Goal: Task Accomplishment & Management: Manage account settings

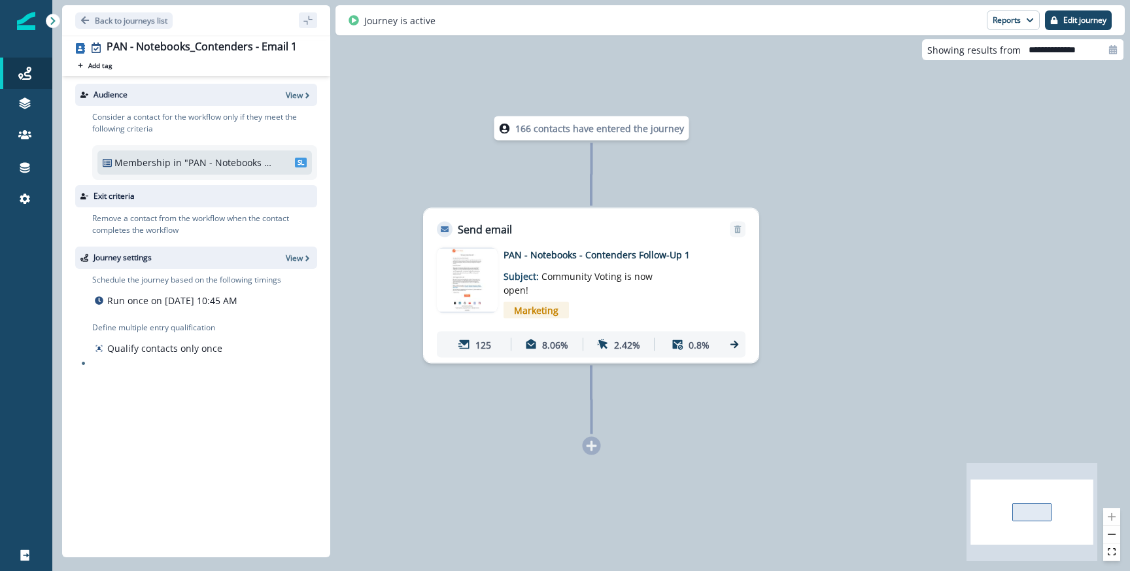
click at [95, 22] on p "Back to journeys list" at bounding box center [131, 20] width 73 height 11
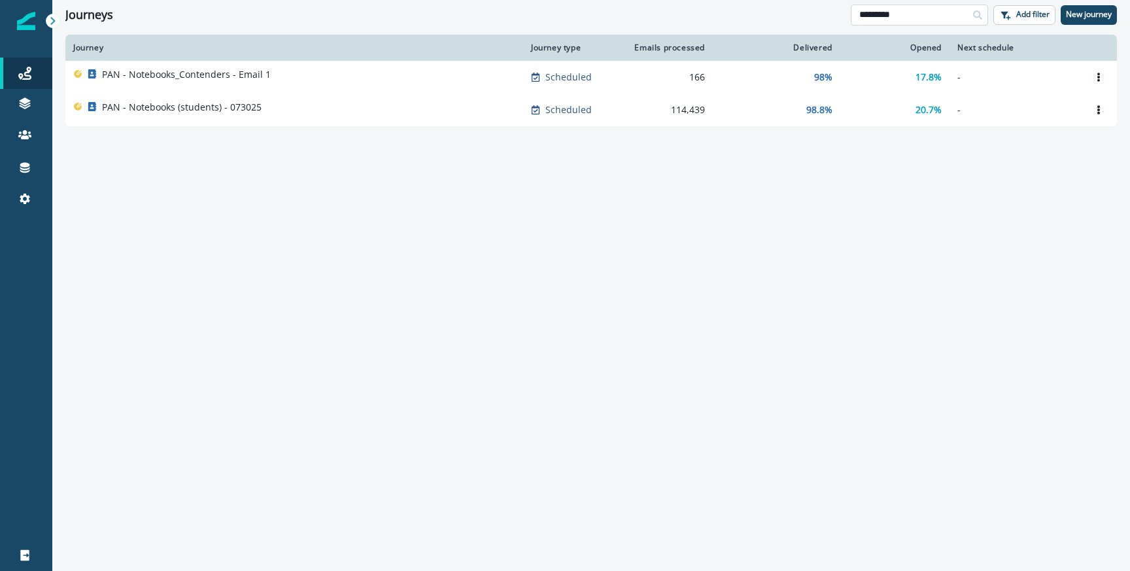
click at [926, 19] on input "*********" at bounding box center [918, 15] width 137 height 21
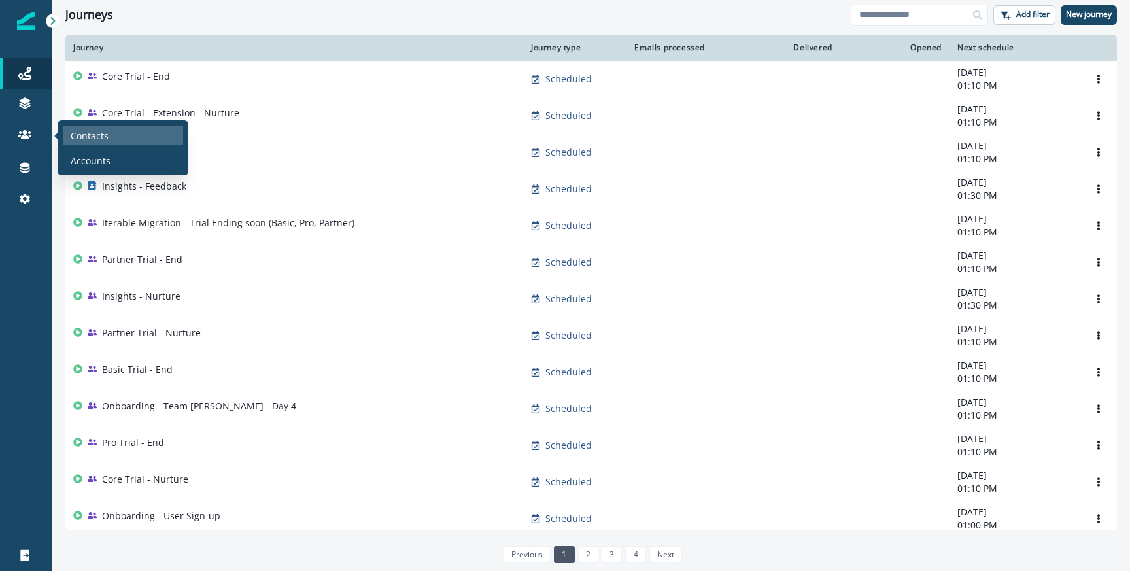
click at [78, 135] on p "Contacts" at bounding box center [90, 136] width 38 height 14
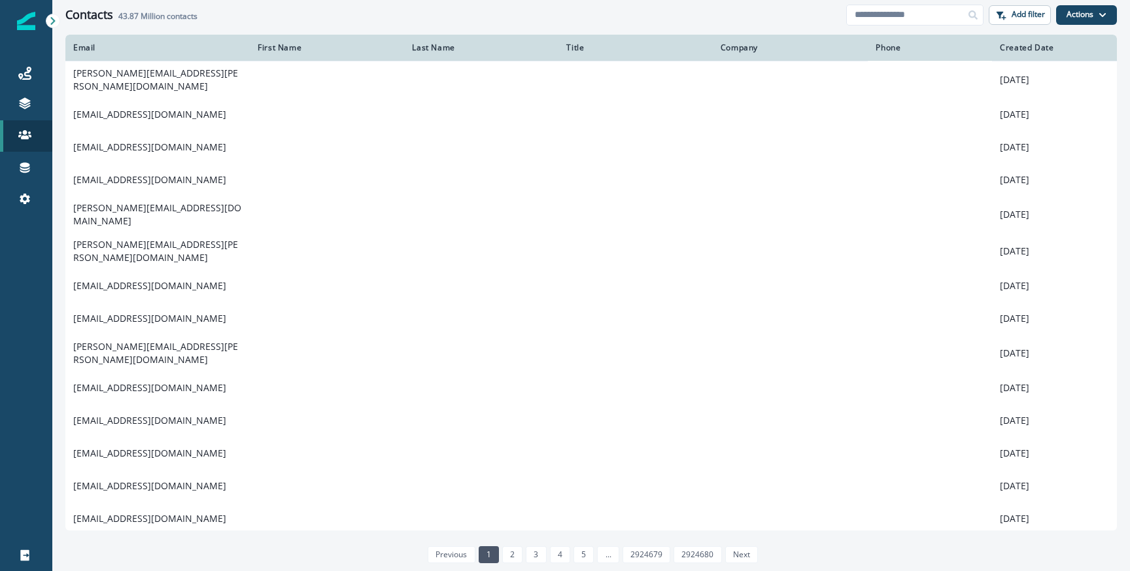
click at [958, 15] on input at bounding box center [914, 15] width 137 height 21
paste input "********"
type input "********"
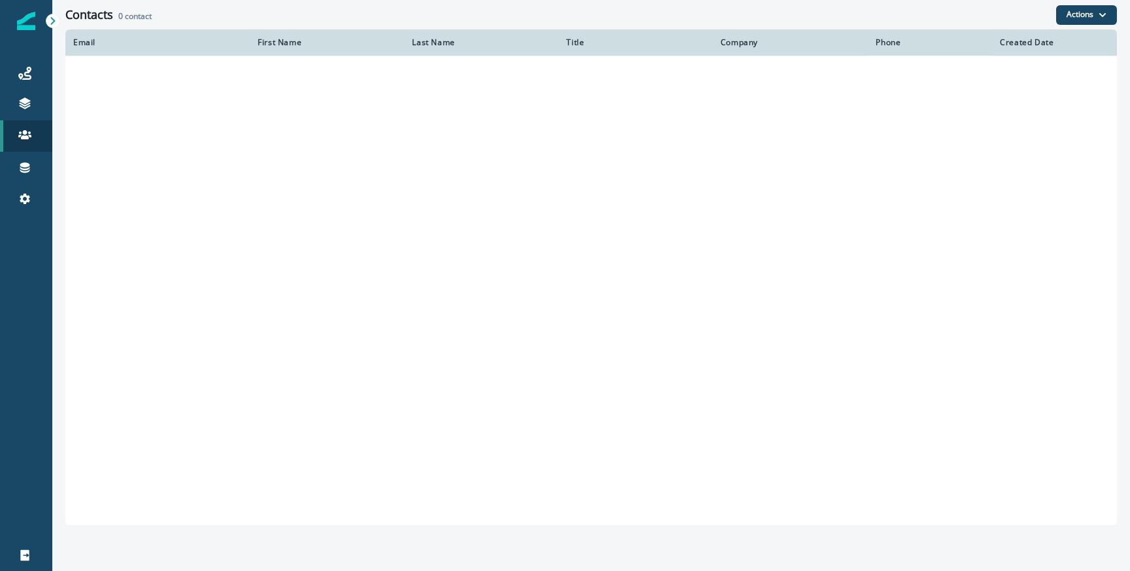
click at [1024, 18] on div "Contacts 0 contact" at bounding box center [560, 15] width 990 height 14
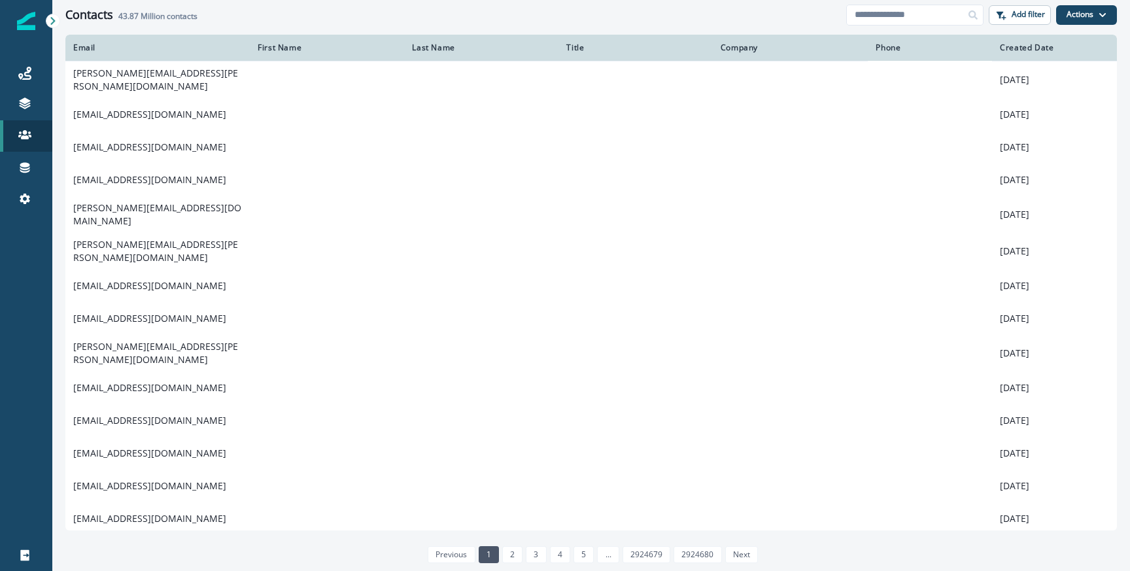
click at [1026, 18] on p "Add filter" at bounding box center [1027, 14] width 33 height 9
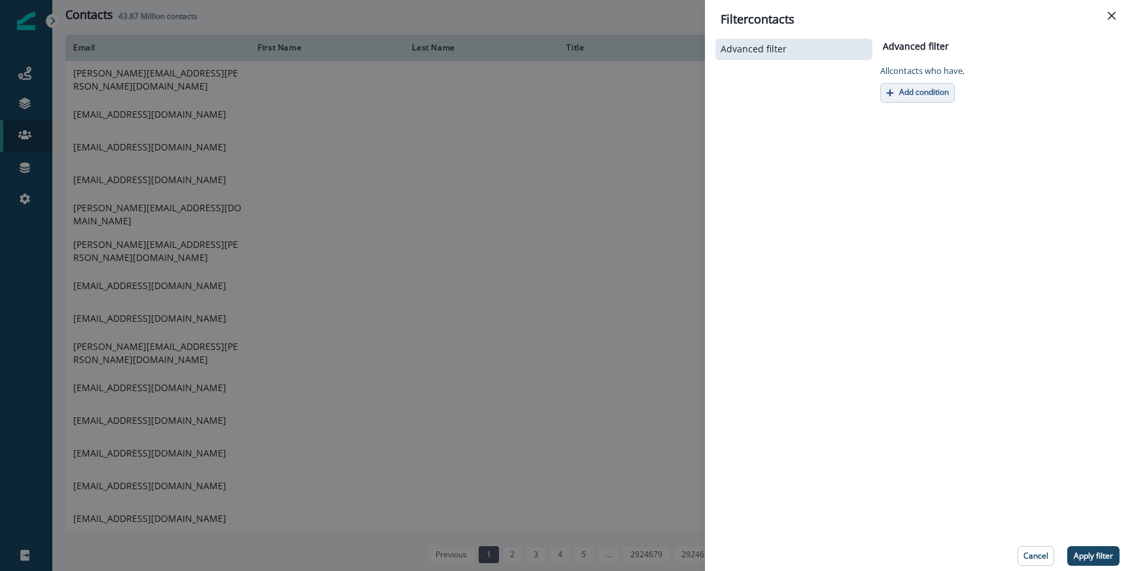
click at [920, 92] on p "Add condition" at bounding box center [924, 92] width 50 height 9
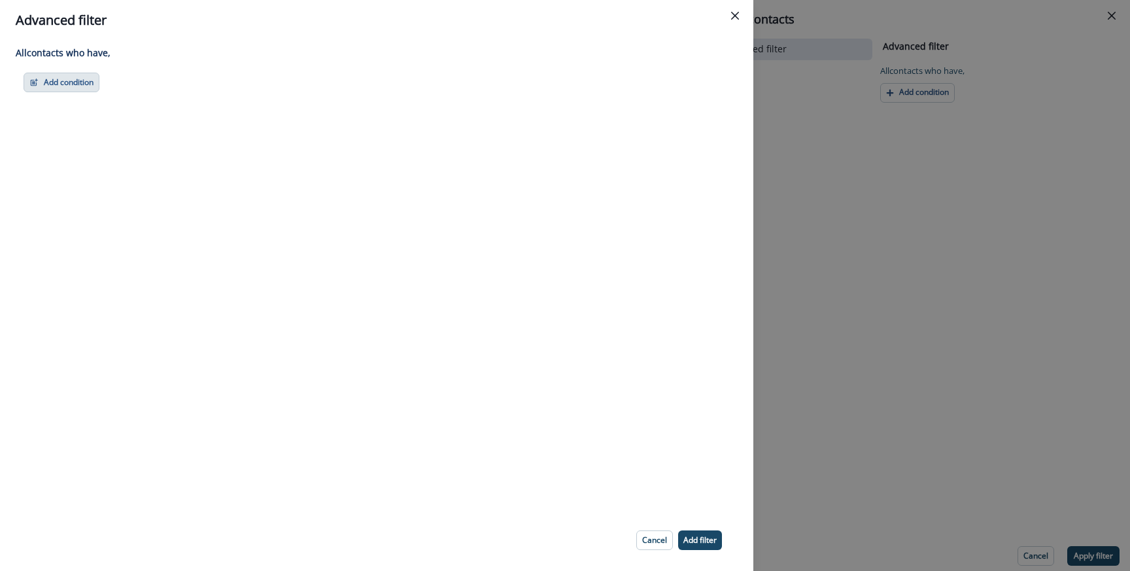
click at [79, 78] on button "Add condition" at bounding box center [62, 83] width 76 height 20
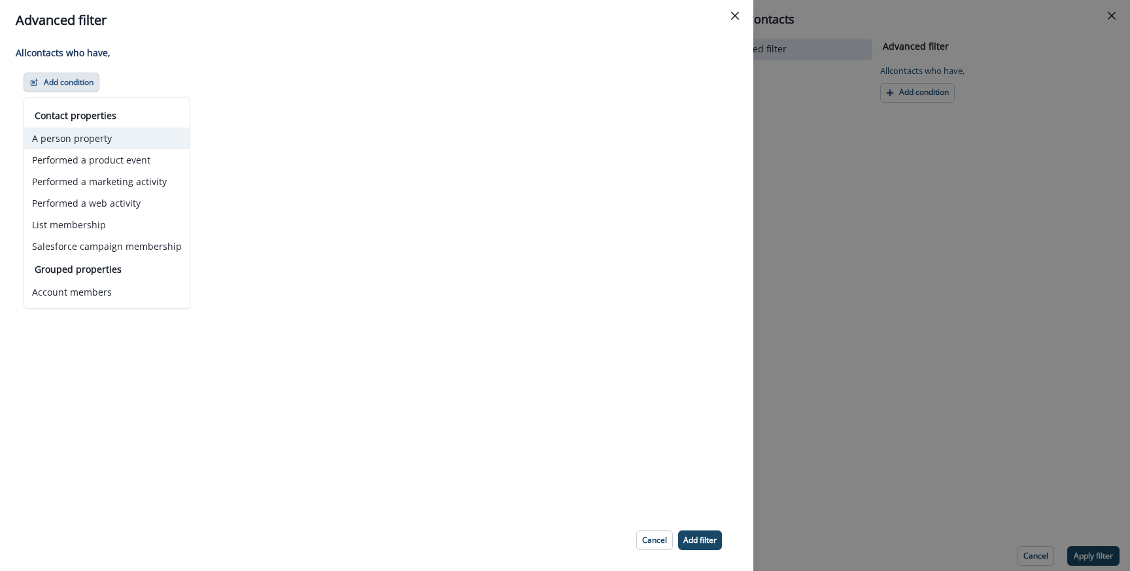
click at [71, 135] on button "A person property" at bounding box center [106, 138] width 165 height 22
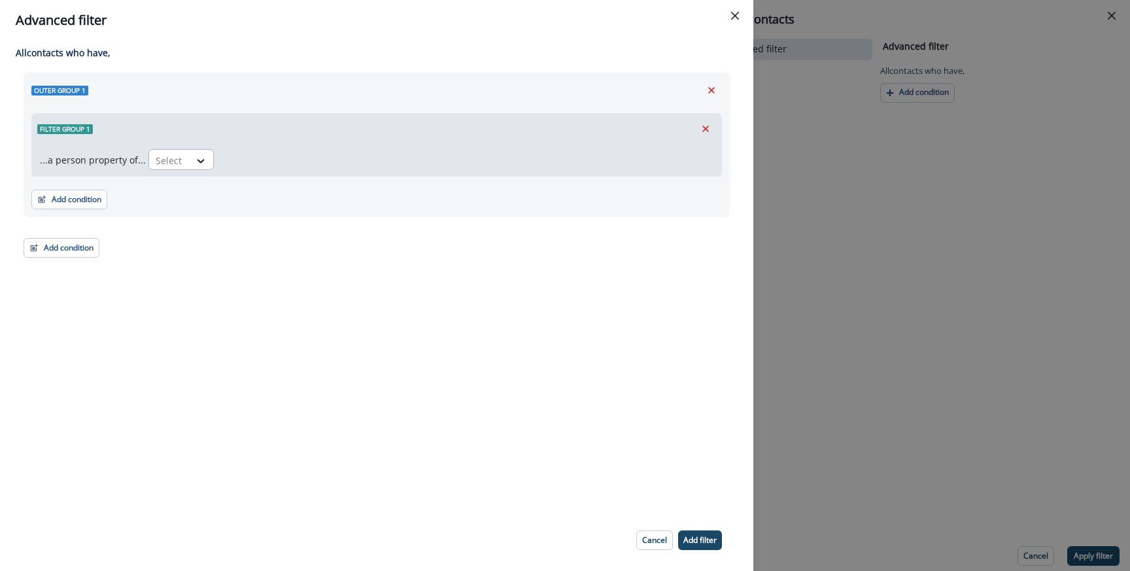
click at [181, 154] on div "Select" at bounding box center [169, 161] width 41 height 22
type input "*"
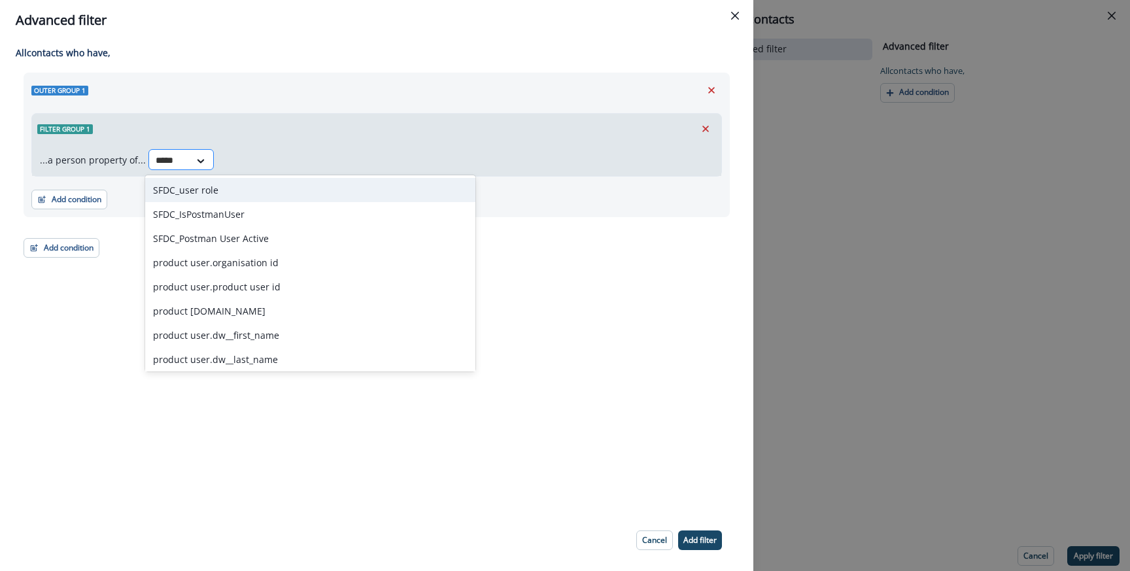
type input "******"
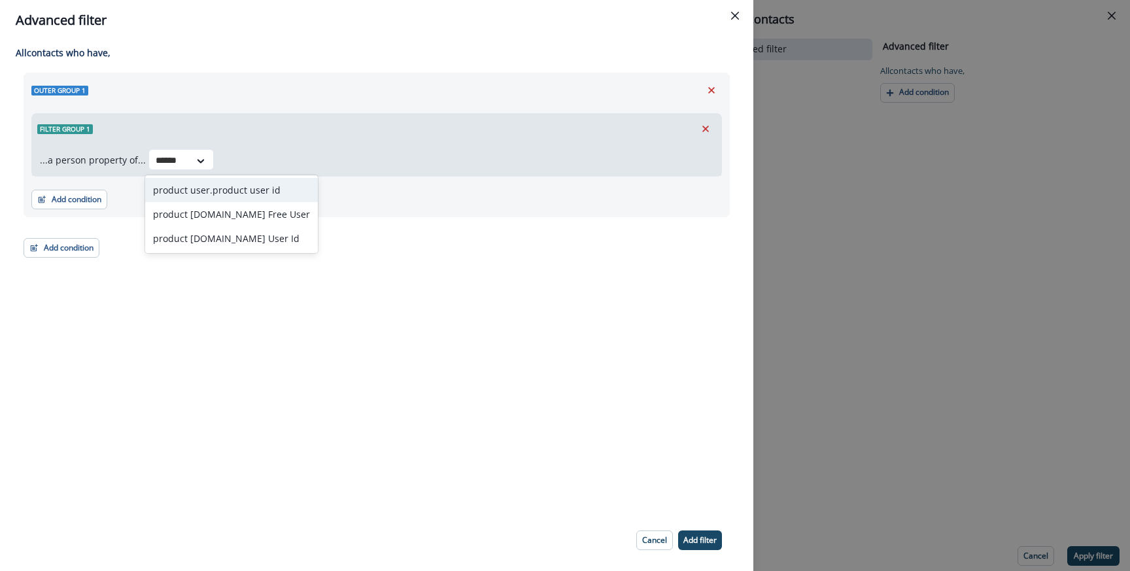
click at [216, 196] on div "product user.product user id" at bounding box center [231, 190] width 173 height 24
click at [331, 172] on div "...a person property of... product user.product user id Select" at bounding box center [376, 160] width 689 height 32
click at [283, 164] on div at bounding box center [219, 160] width 127 height 16
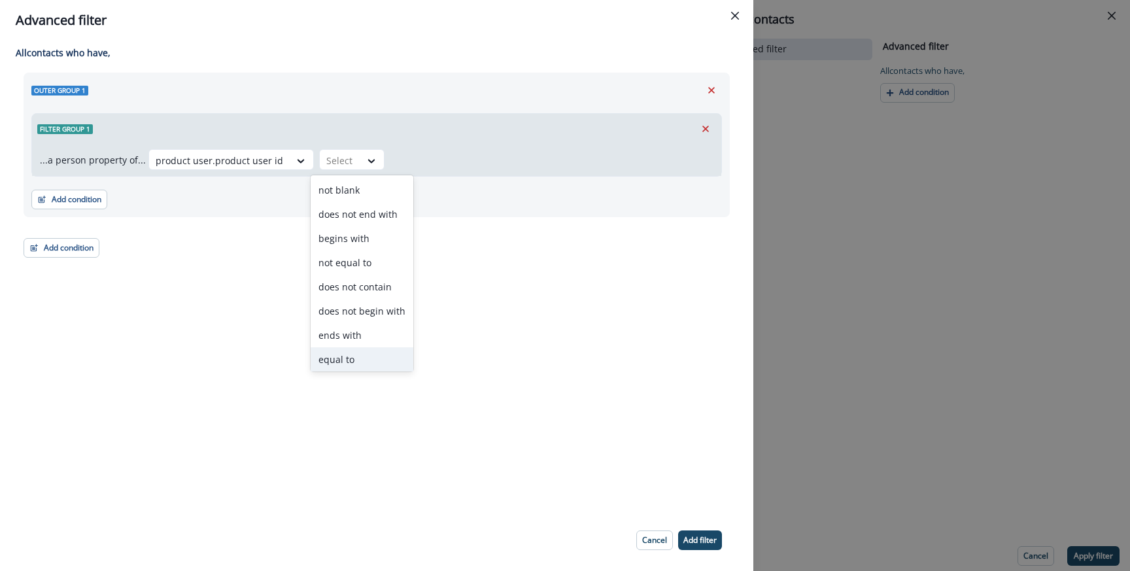
click at [348, 366] on div "equal to" at bounding box center [362, 359] width 103 height 24
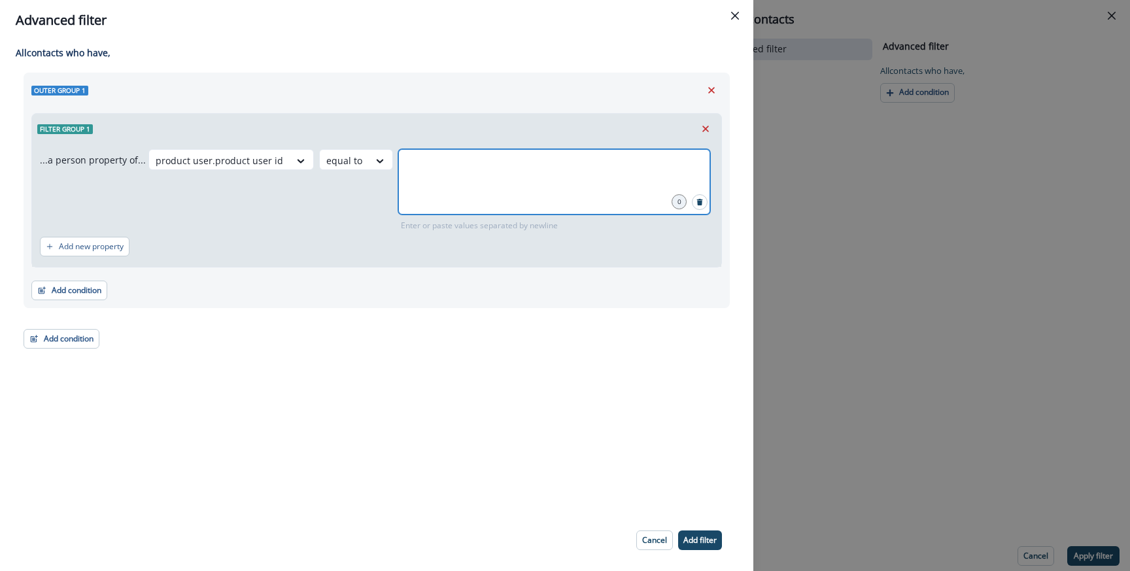
click at [422, 169] on input "text" at bounding box center [554, 165] width 308 height 26
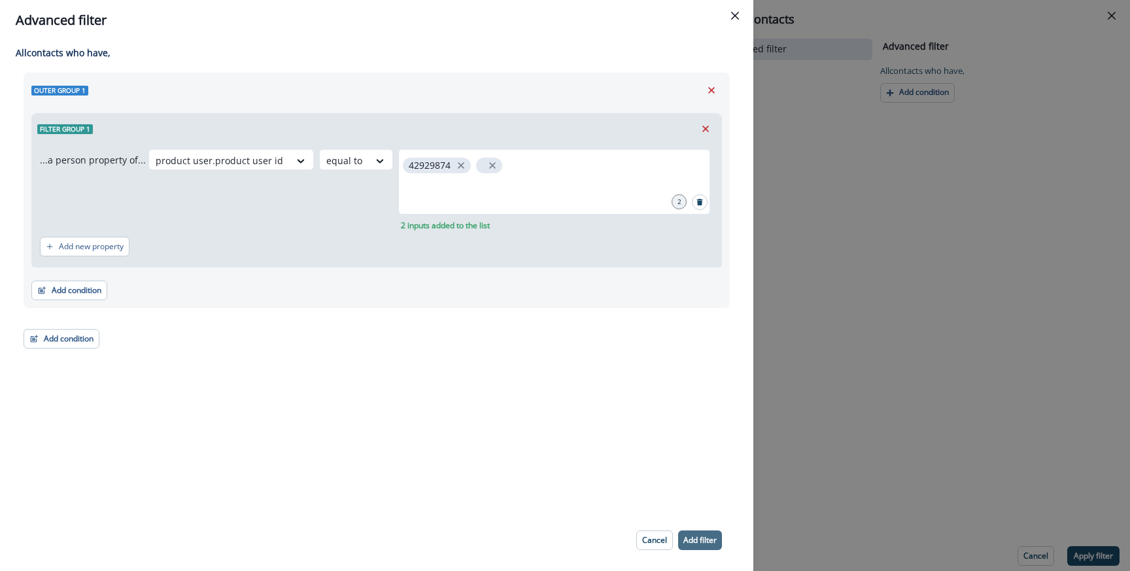
click at [711, 536] on p "Add filter" at bounding box center [699, 539] width 33 height 9
click at [282, 211] on div "product user.product user id equal to 42929874 2 2 inputs added to the list" at bounding box center [430, 190] width 565 height 82
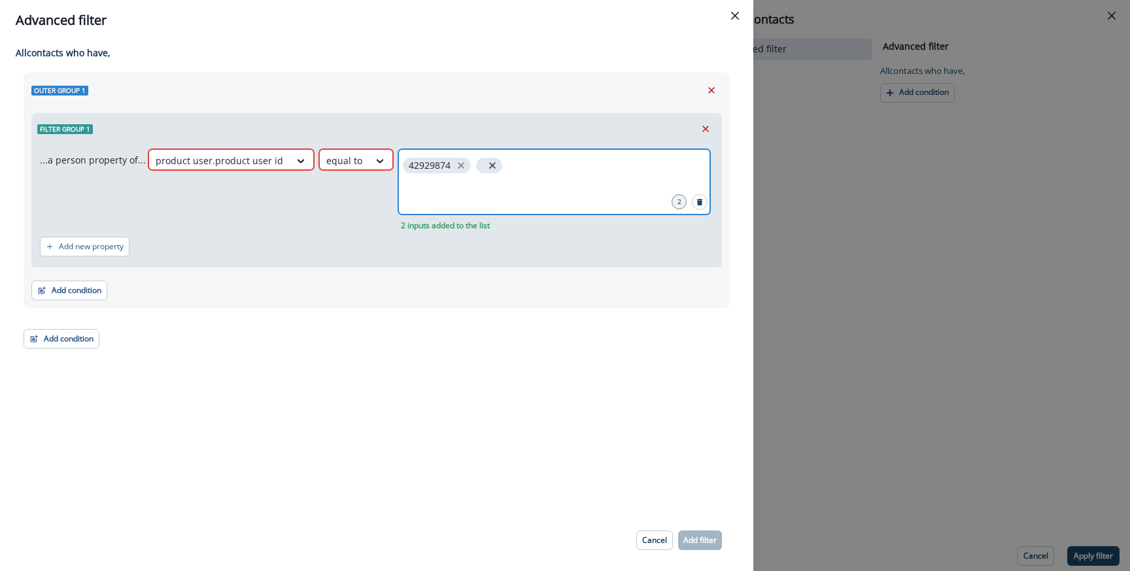
click at [486, 166] on icon "close" at bounding box center [492, 165] width 12 height 12
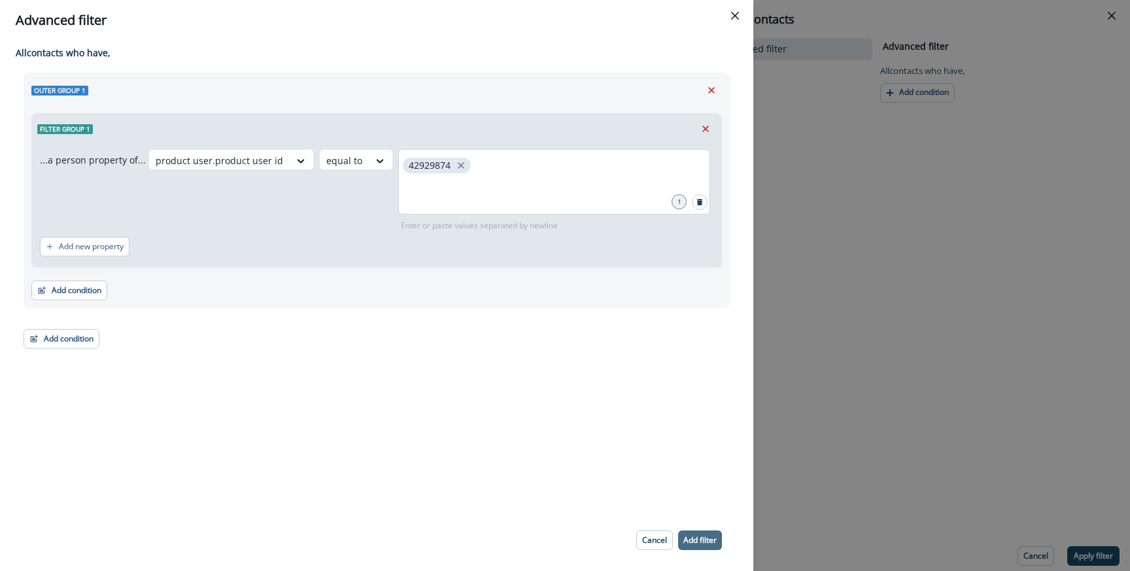
click at [698, 538] on p "Add filter" at bounding box center [699, 539] width 33 height 9
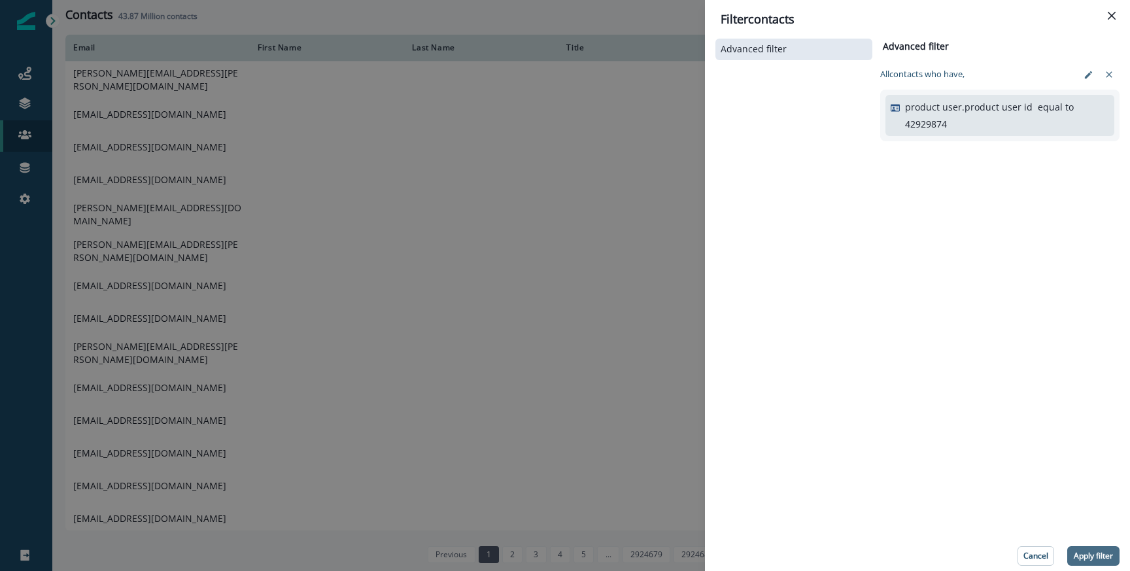
click at [1091, 546] on button "Apply filter" at bounding box center [1093, 556] width 52 height 20
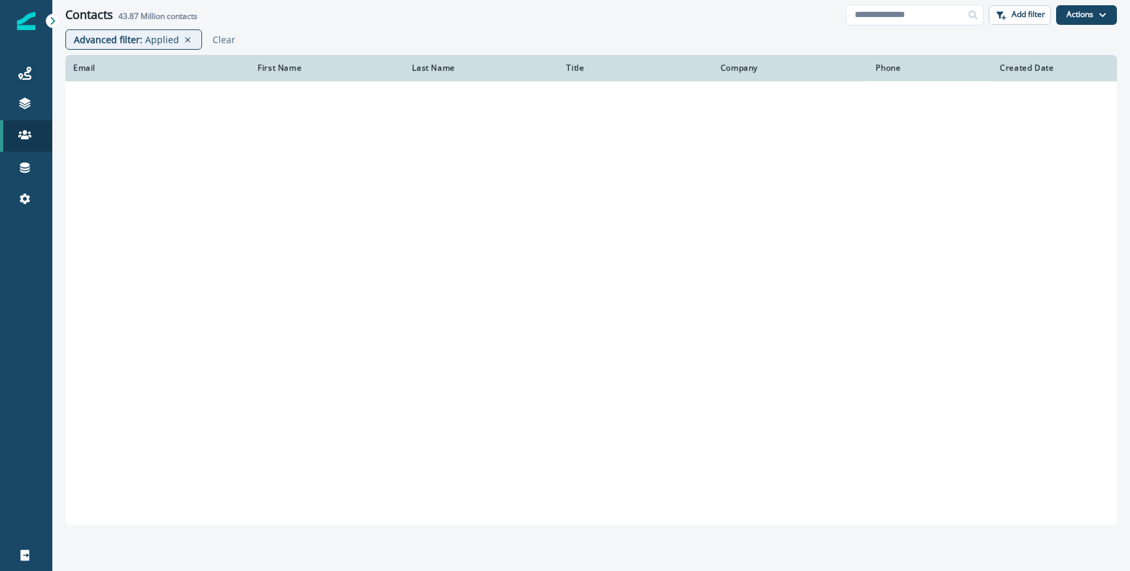
click at [353, 27] on div "Contacts 43.87 Million contacts Add filter Actions Create Contact Import Contac…" at bounding box center [590, 14] width 1077 height 29
click at [145, 41] on p "Applied" at bounding box center [162, 40] width 34 height 14
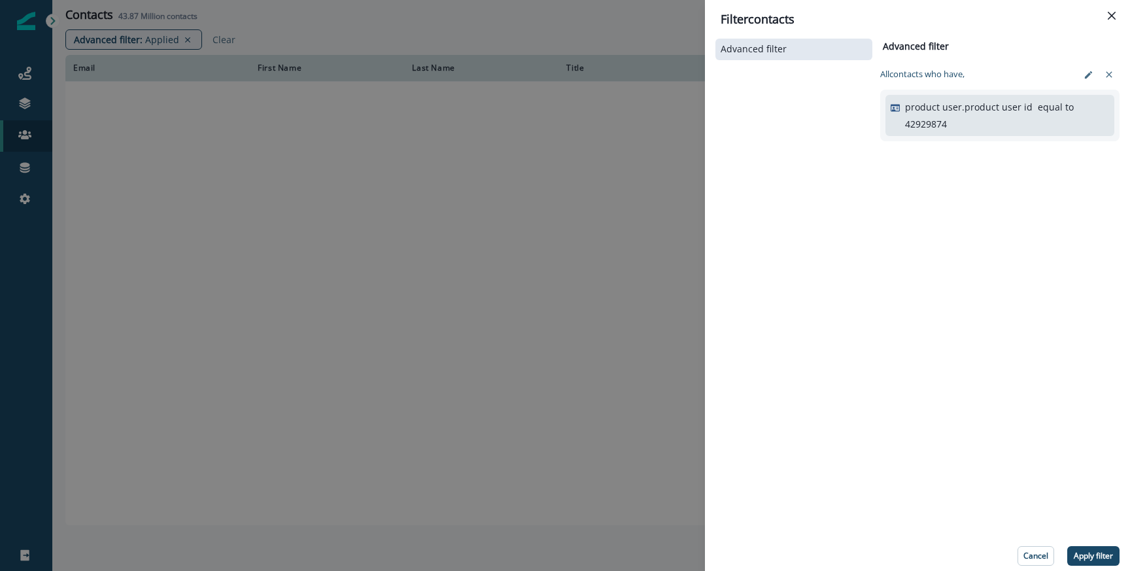
click at [958, 109] on p "product user.product user id" at bounding box center [968, 107] width 127 height 14
click at [1098, 71] on button "edit-filter" at bounding box center [1087, 75] width 21 height 20
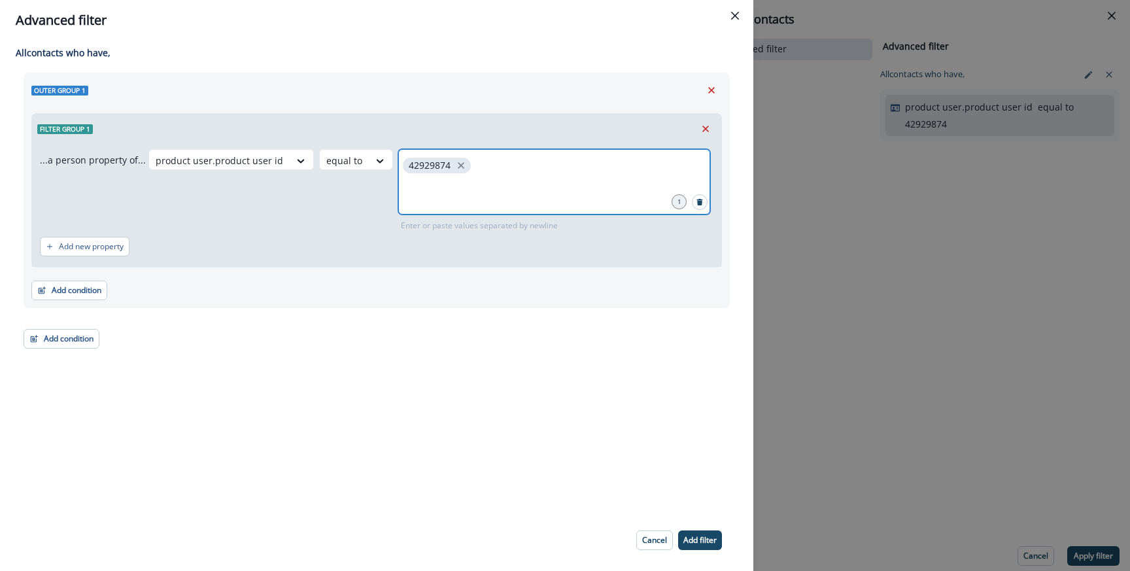
click at [569, 186] on input "text" at bounding box center [554, 192] width 308 height 26
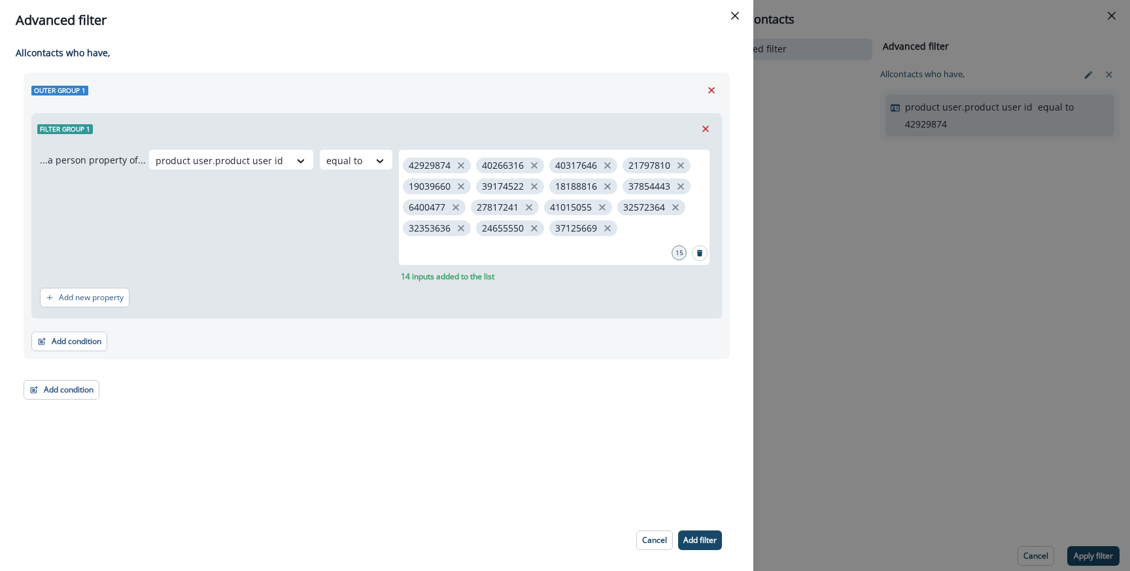
click at [655, 437] on div "All contact s who have, Outer group 1 Filter group 1 ...a person property of...…" at bounding box center [376, 275] width 753 height 469
click at [709, 548] on button "Add filter" at bounding box center [700, 540] width 44 height 20
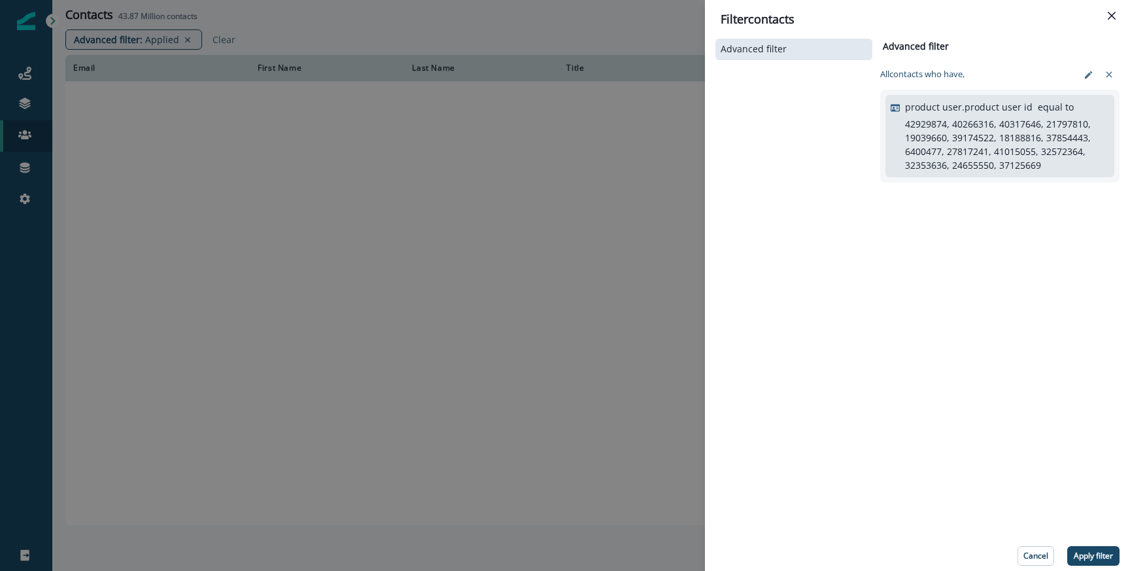
click at [970, 293] on div "Advanced filter Advanced filter Clear All contact s who have, product user.prod…" at bounding box center [917, 300] width 404 height 529
click at [1088, 560] on p "Apply filter" at bounding box center [1092, 555] width 39 height 9
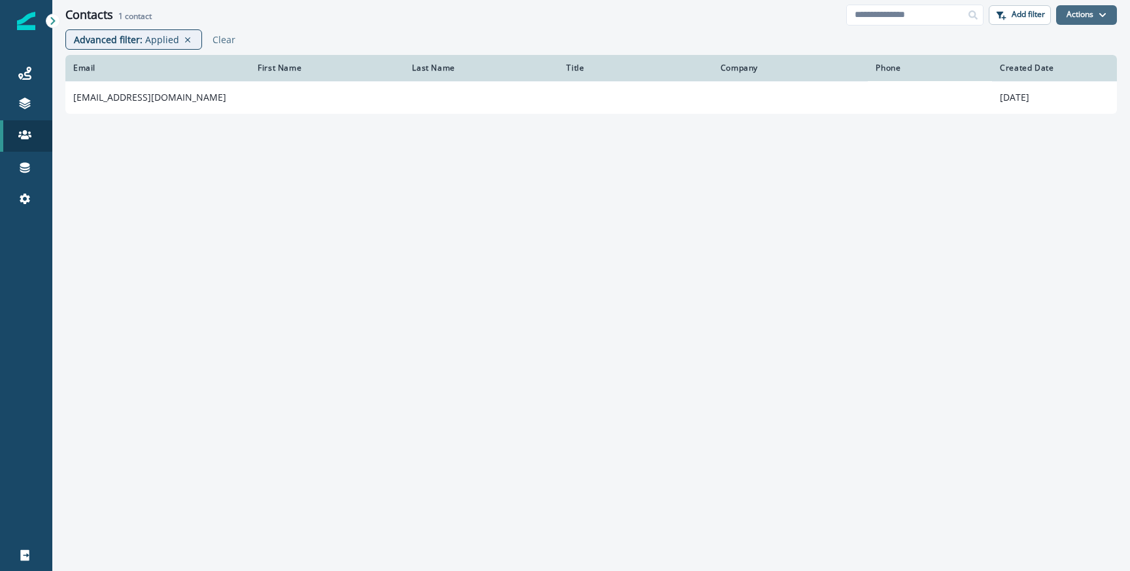
click at [1086, 19] on button "Actions" at bounding box center [1086, 15] width 61 height 20
click at [865, 41] on div "Advanced filter : Applied Clear" at bounding box center [590, 41] width 1077 height 25
click at [1033, 10] on p "Add filter" at bounding box center [1027, 14] width 33 height 9
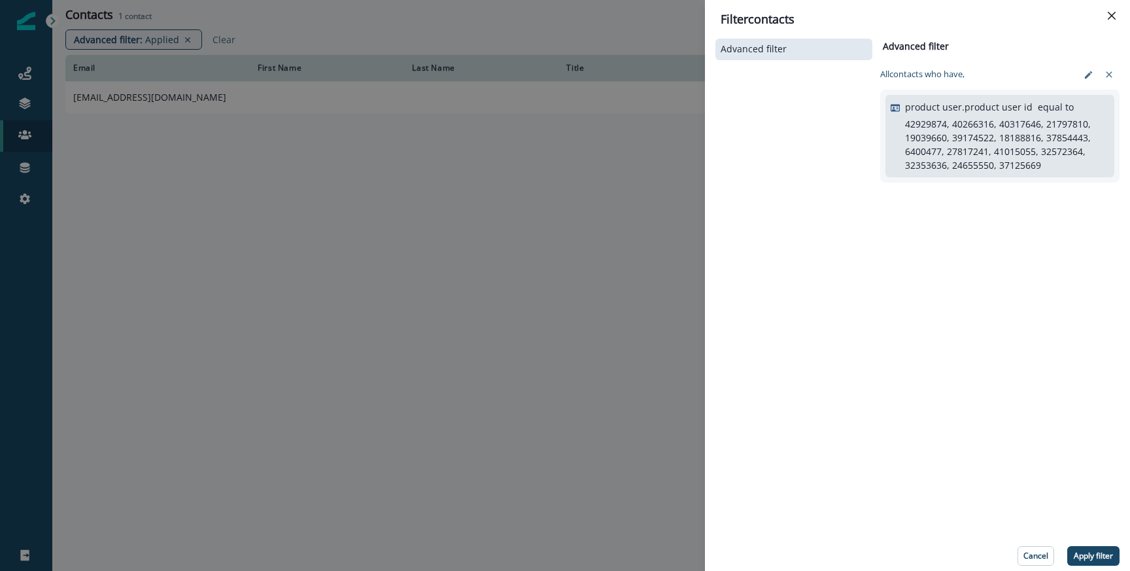
click at [954, 129] on p "42929874, 40266316, 40317646, 21797810, 19039660, 39174522, 18188816, 37854443,…" at bounding box center [1005, 144] width 201 height 55
click at [1080, 80] on button "edit-filter" at bounding box center [1087, 75] width 21 height 20
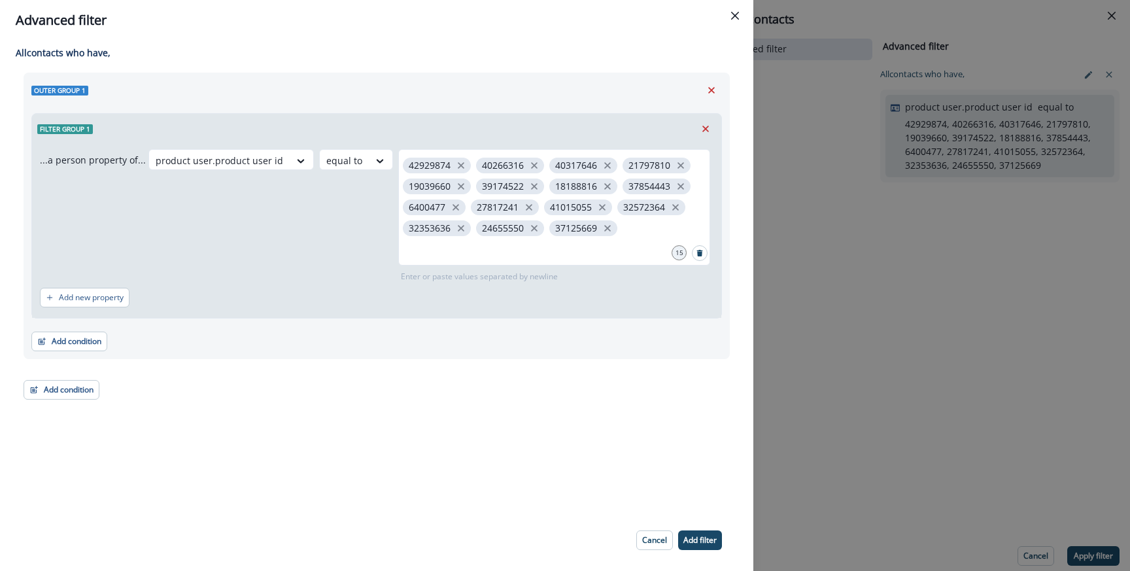
click at [331, 144] on div "...a person property of... product user.product user id equal to 42929874 40266…" at bounding box center [376, 231] width 689 height 174
click at [283, 163] on div at bounding box center [219, 160] width 127 height 16
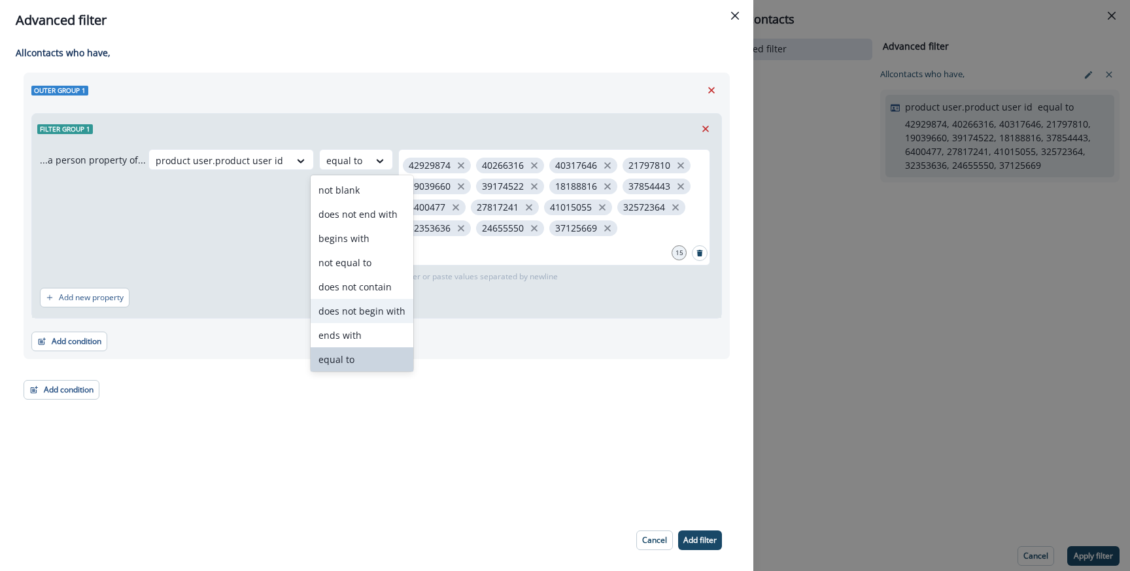
scroll to position [51, 0]
click at [332, 335] on div "contains" at bounding box center [362, 332] width 103 height 24
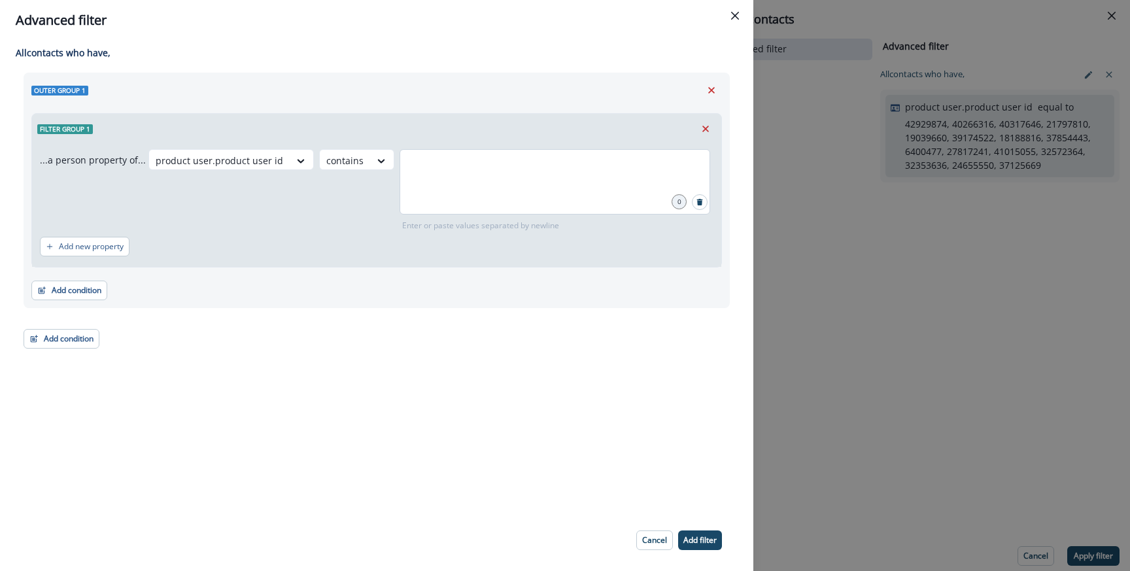
click at [413, 193] on div at bounding box center [554, 181] width 311 height 65
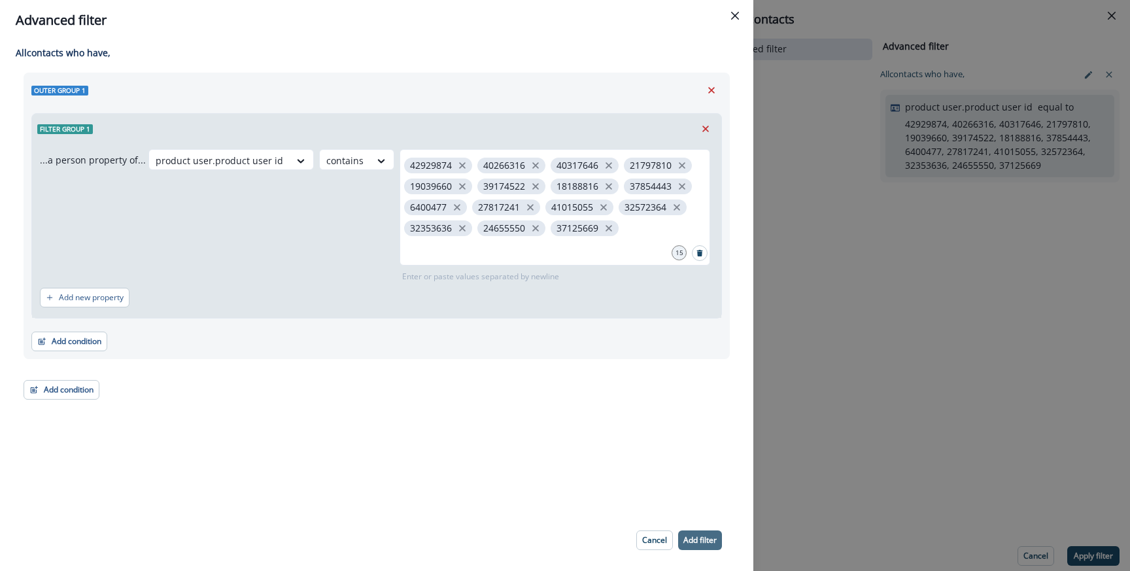
click at [703, 535] on p "Add filter" at bounding box center [699, 539] width 33 height 9
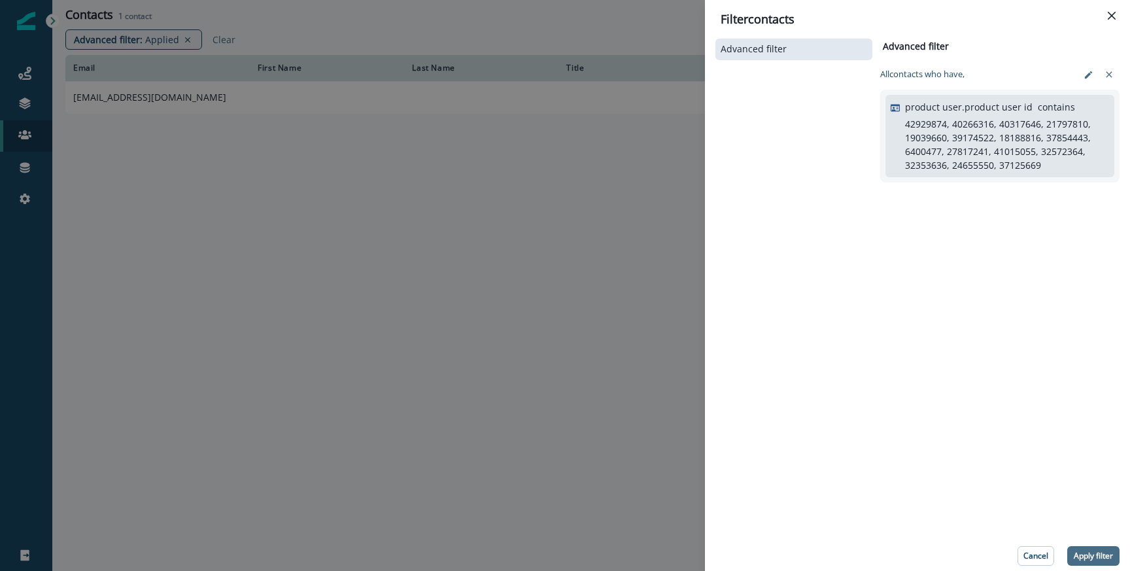
click at [1103, 561] on button "Apply filter" at bounding box center [1093, 556] width 52 height 20
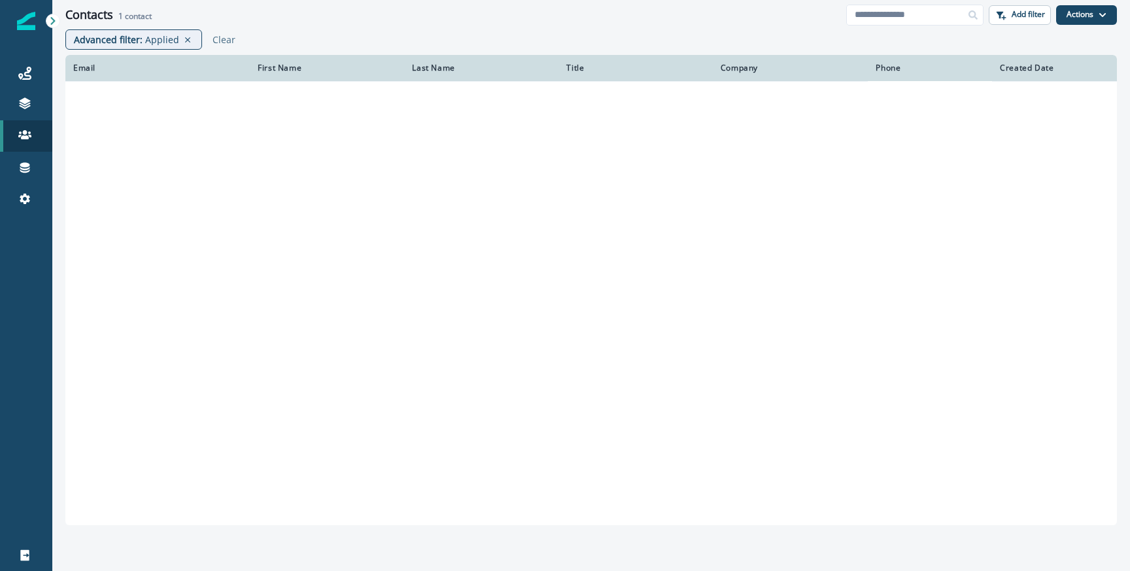
click at [452, 26] on div "Contacts 1 contact Add filter Actions Create Contact Import Contacts" at bounding box center [590, 14] width 1077 height 29
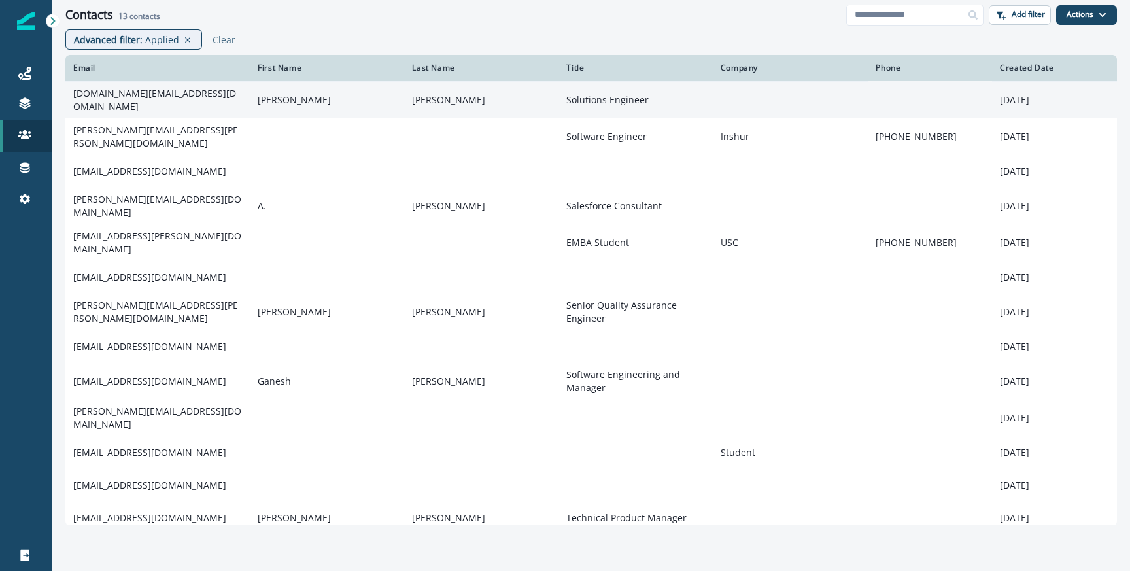
click at [114, 98] on td "[DOMAIN_NAME][EMAIL_ADDRESS][DOMAIN_NAME]" at bounding box center [157, 99] width 184 height 37
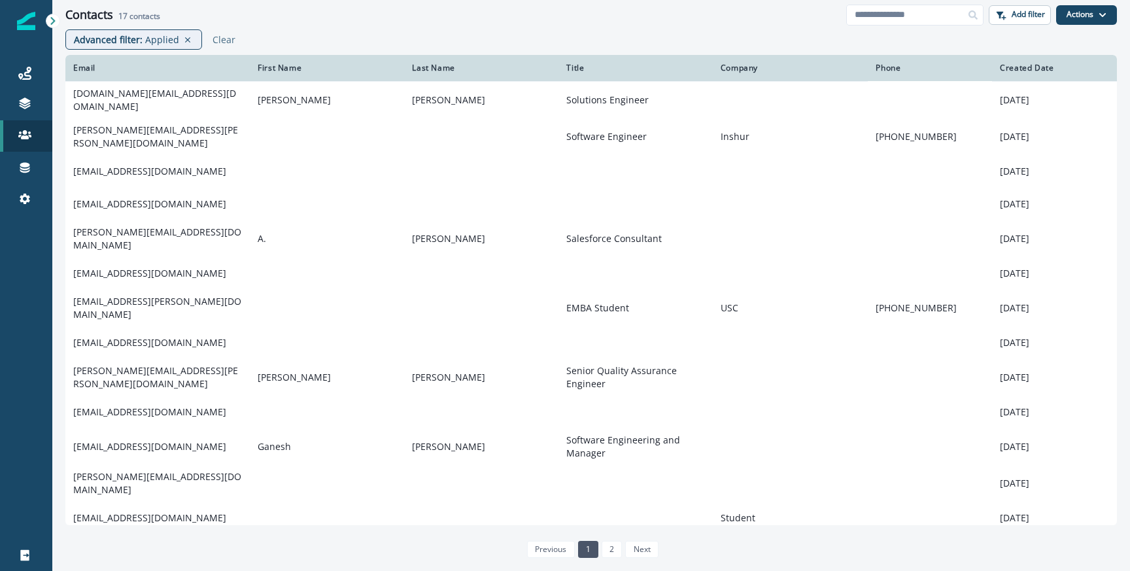
click at [114, 20] on div "Contacts 17 contacts" at bounding box center [455, 15] width 781 height 14
click at [114, 35] on p "Advanced filter :" at bounding box center [108, 40] width 69 height 14
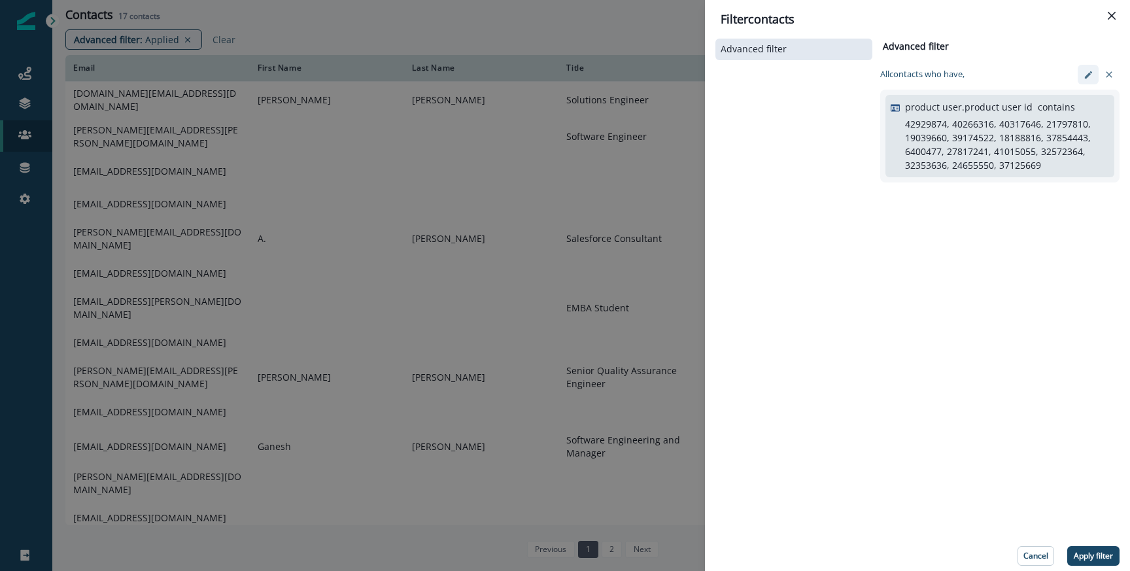
click at [1086, 82] on button "edit-filter" at bounding box center [1087, 75] width 21 height 20
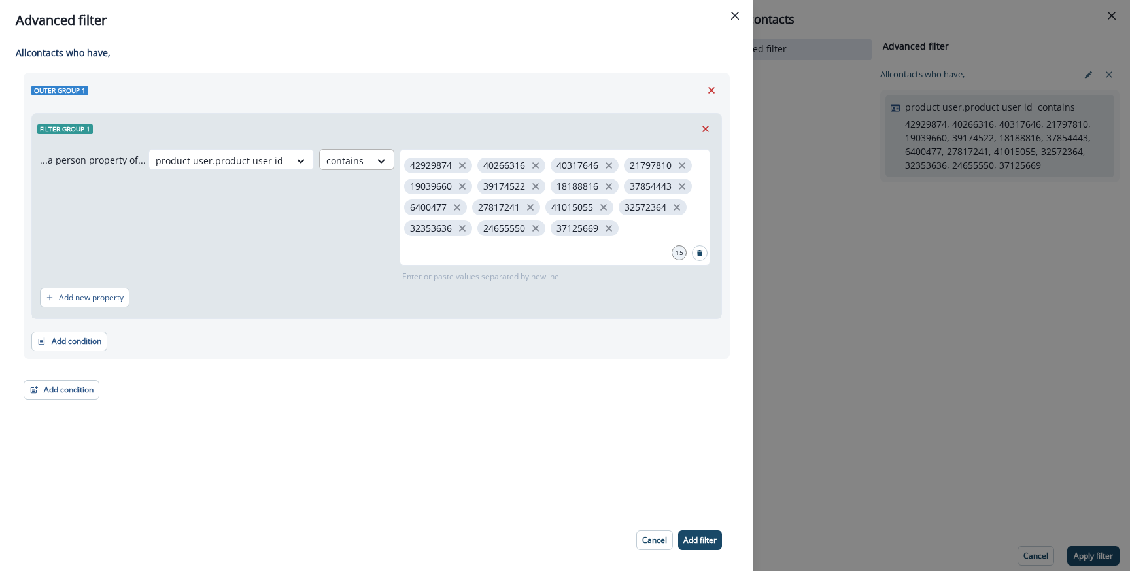
click at [283, 160] on div at bounding box center [219, 160] width 127 height 16
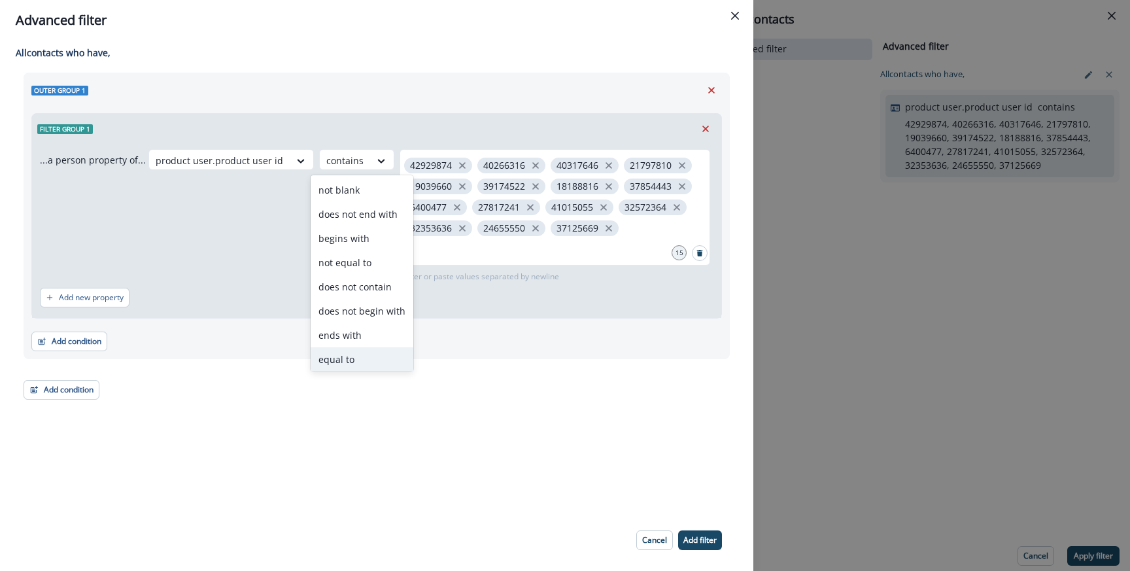
click at [357, 352] on div "equal to" at bounding box center [362, 359] width 103 height 24
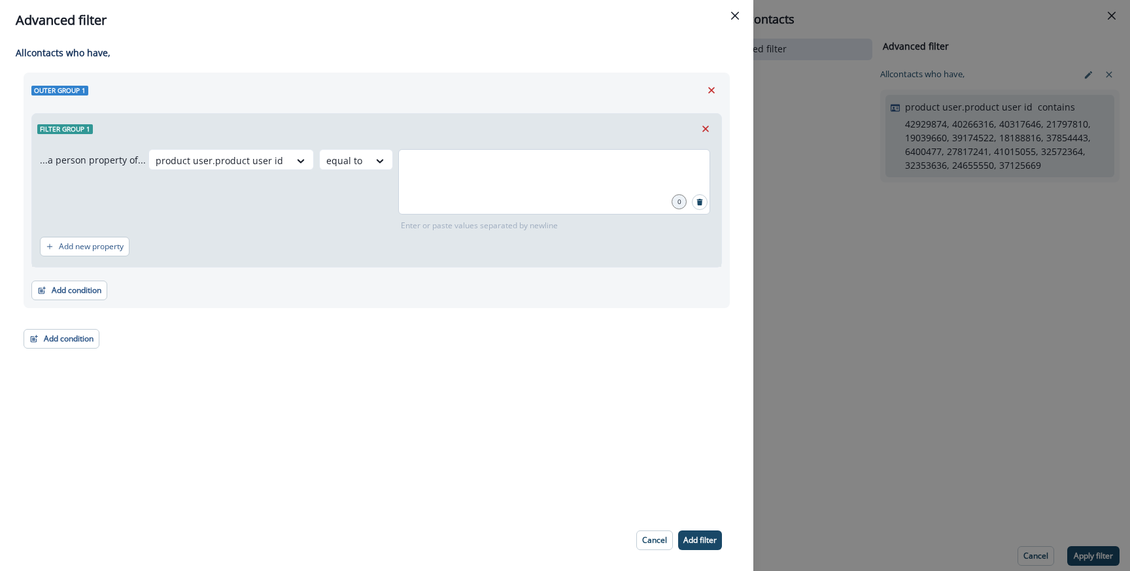
click at [447, 201] on div at bounding box center [554, 181] width 312 height 65
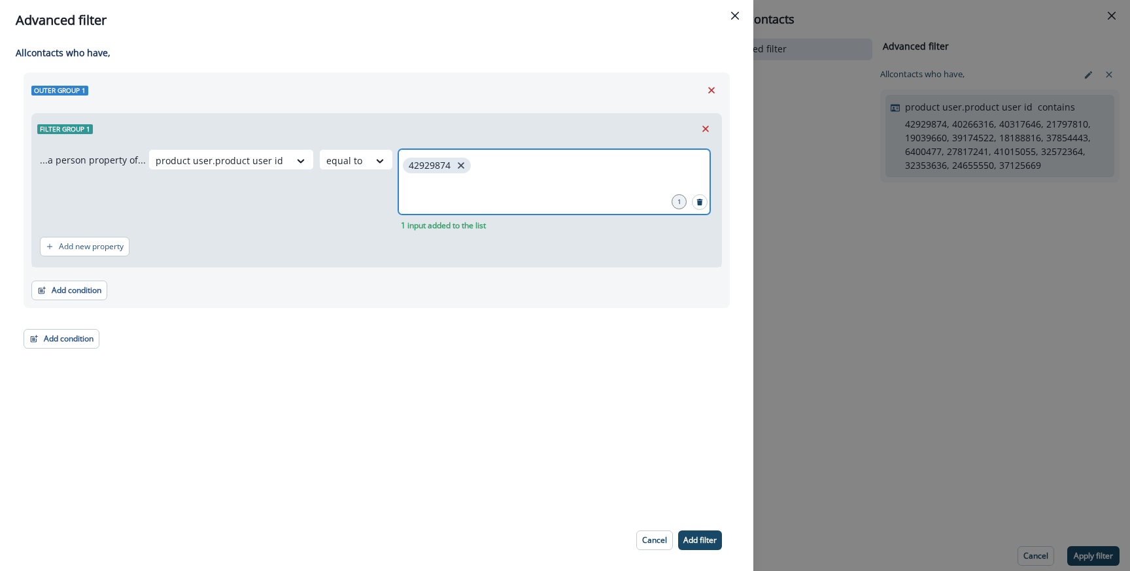
click at [455, 163] on icon "close" at bounding box center [461, 165] width 12 height 12
click at [481, 174] on input "text" at bounding box center [554, 165] width 308 height 26
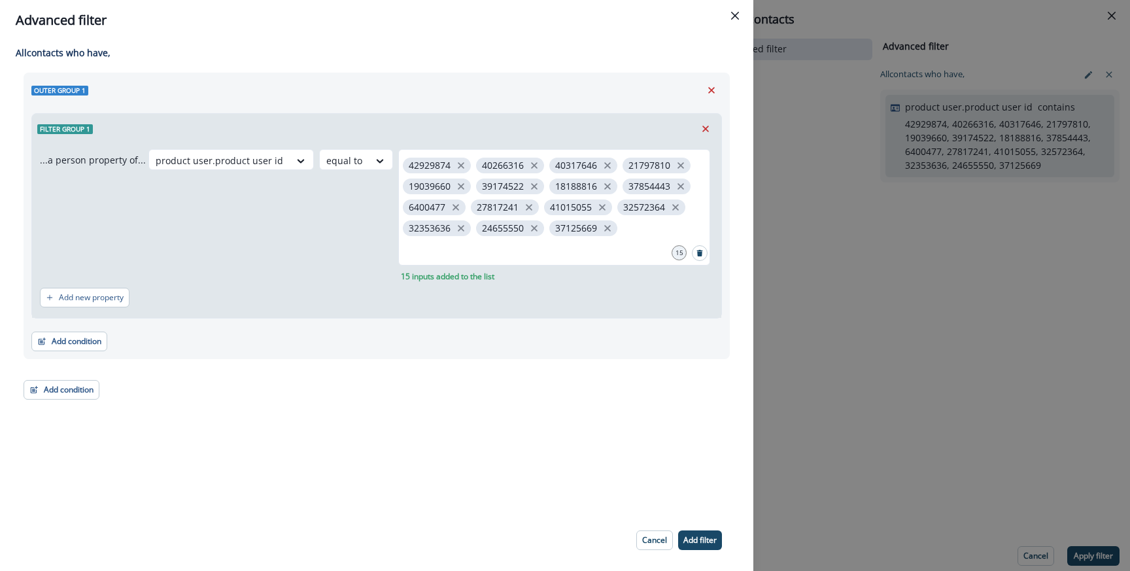
click at [703, 561] on footer "Cancel Add filter" at bounding box center [376, 539] width 753 height 61
click at [703, 535] on p "Add filter" at bounding box center [699, 539] width 33 height 9
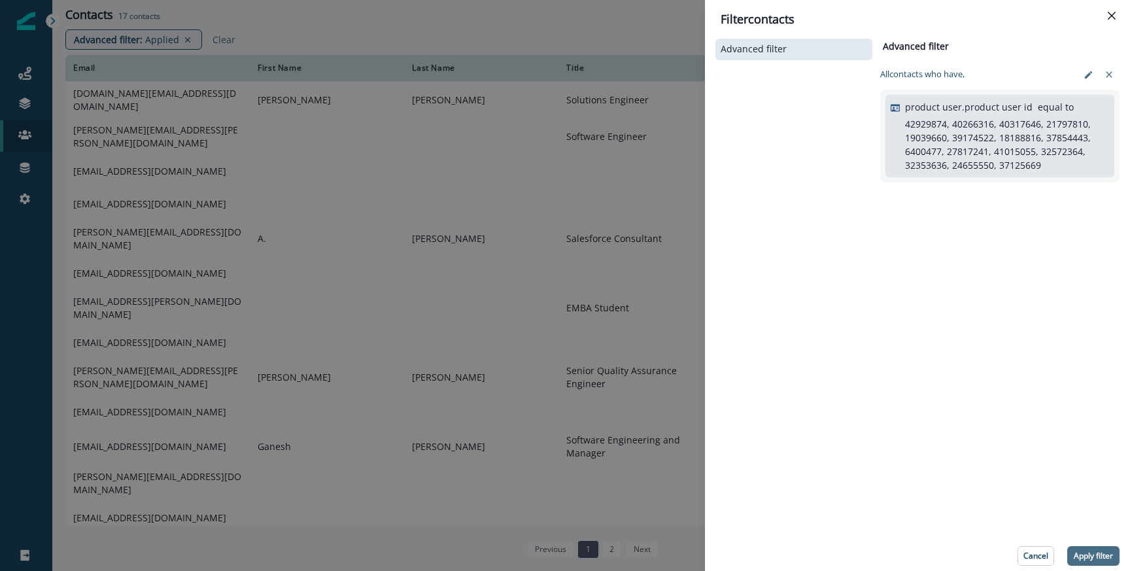
click at [1100, 546] on button "Apply filter" at bounding box center [1093, 556] width 52 height 20
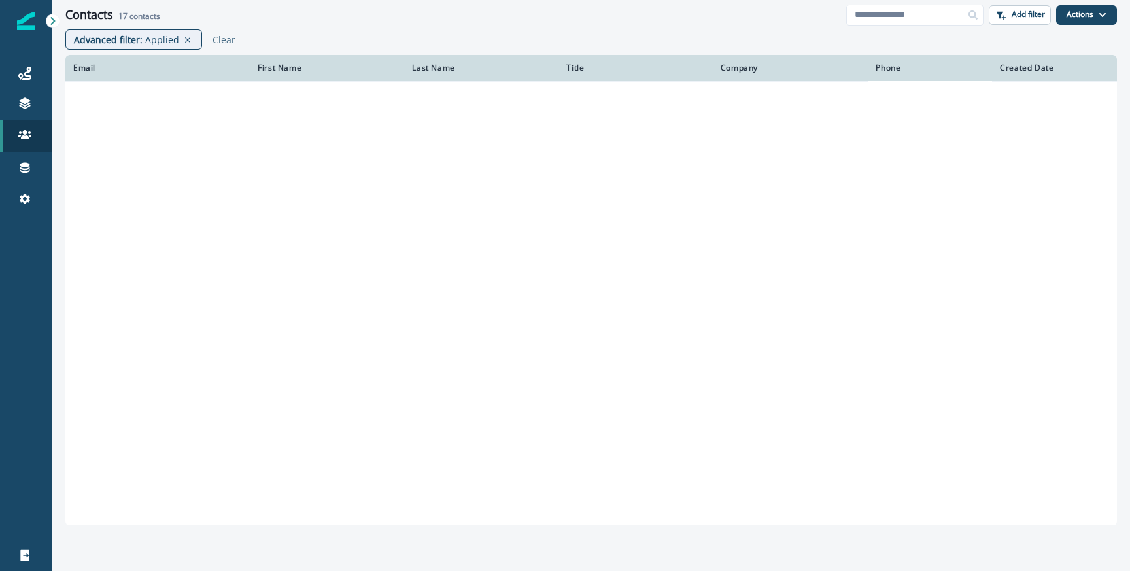
click at [370, 20] on div "Contacts 17 contacts" at bounding box center [455, 15] width 781 height 14
click at [357, 14] on div "Contacts 17 contacts" at bounding box center [455, 15] width 781 height 14
click at [127, 42] on p "Advanced filter :" at bounding box center [108, 40] width 69 height 14
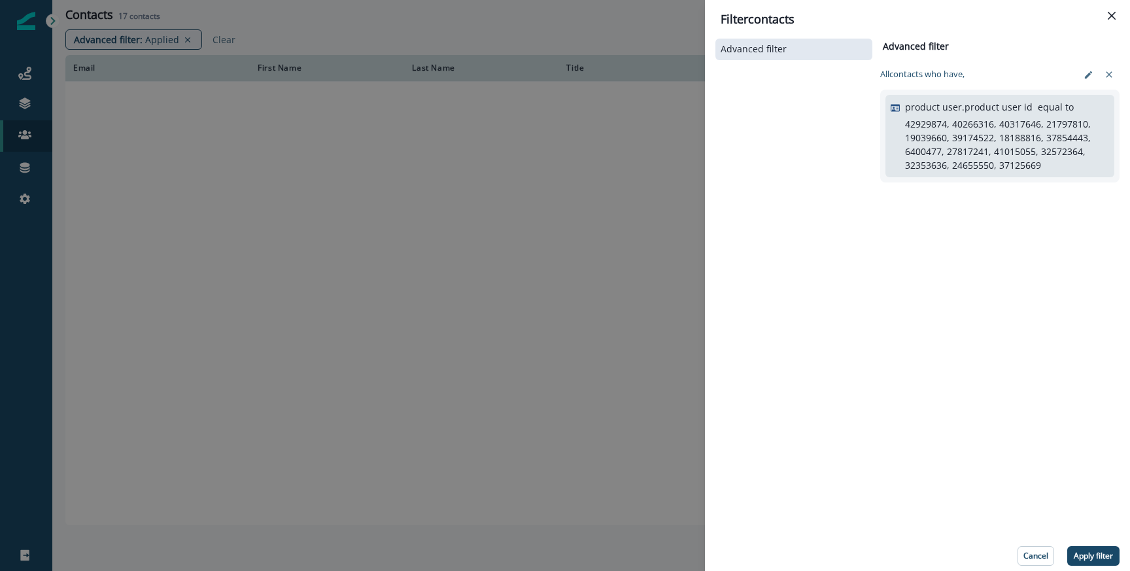
click at [442, 93] on div "Filter contacts Advanced filter Advanced filter Clear All contact s who have, p…" at bounding box center [565, 285] width 1130 height 571
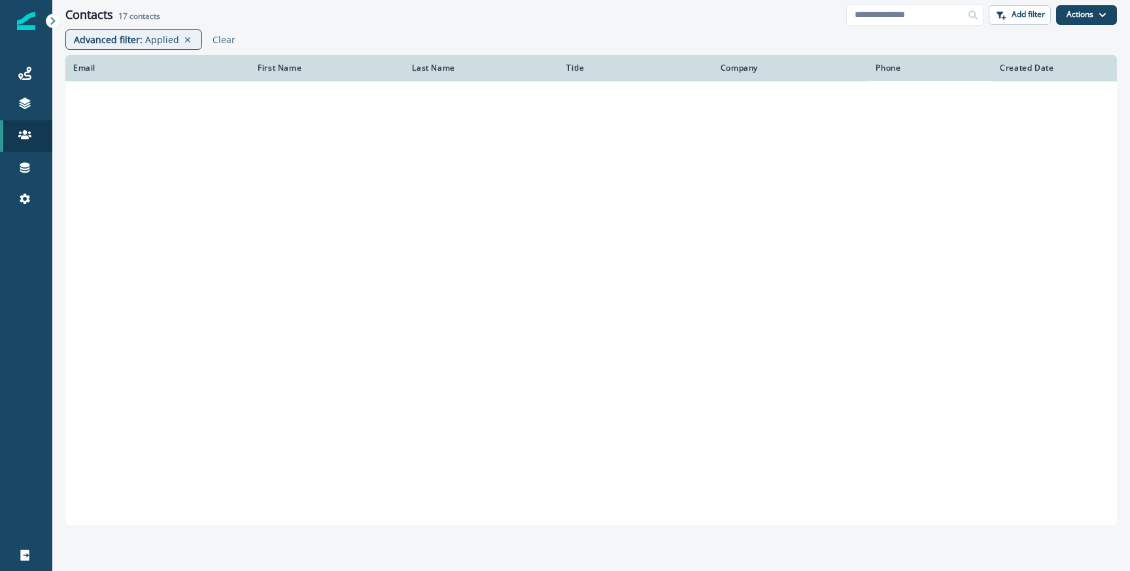
drag, startPoint x: 29, startPoint y: 72, endPoint x: 112, endPoint y: 0, distance: 109.8
click at [0, 0] on div "Journeys Emails Tokens Static lists Outbound webhooks Forms Inbound webhooks Sa…" at bounding box center [26, 285] width 52 height 571
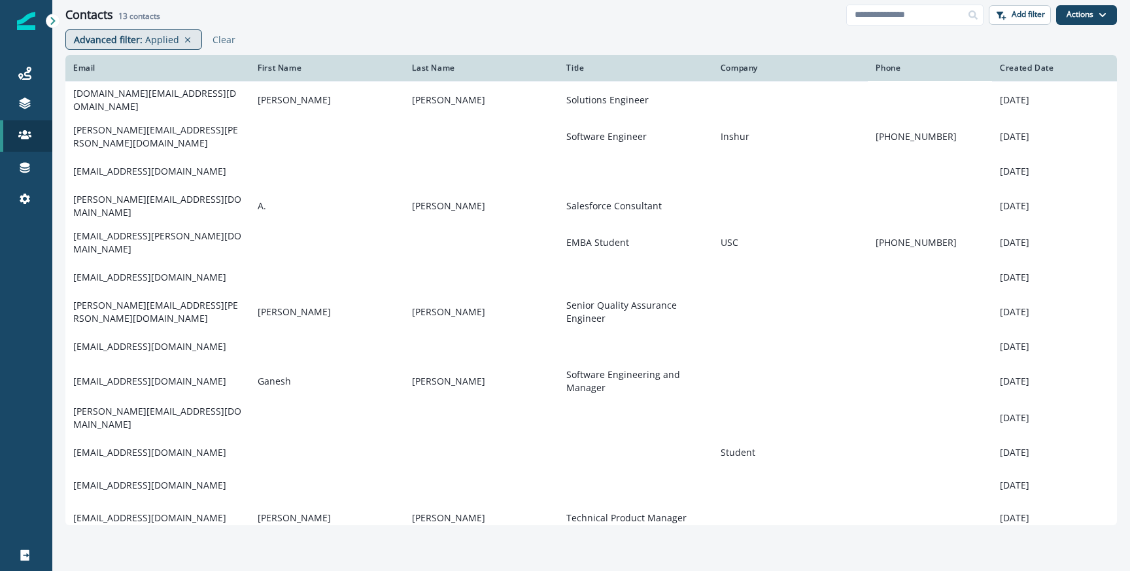
click at [110, 40] on p "Advanced filter :" at bounding box center [108, 40] width 69 height 14
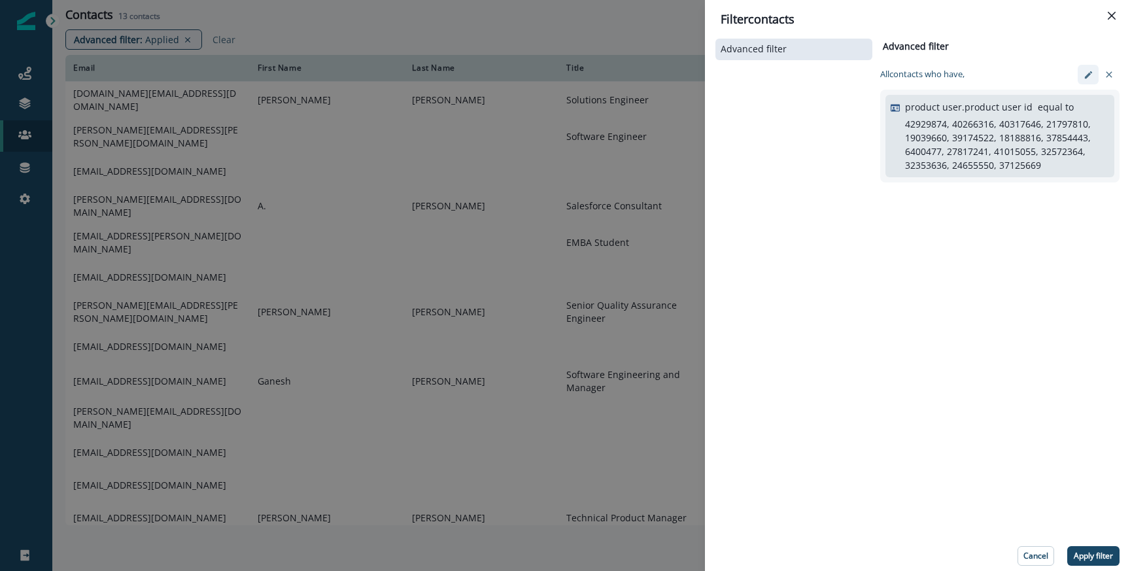
click at [1088, 72] on icon "edit-filter" at bounding box center [1088, 75] width 10 height 10
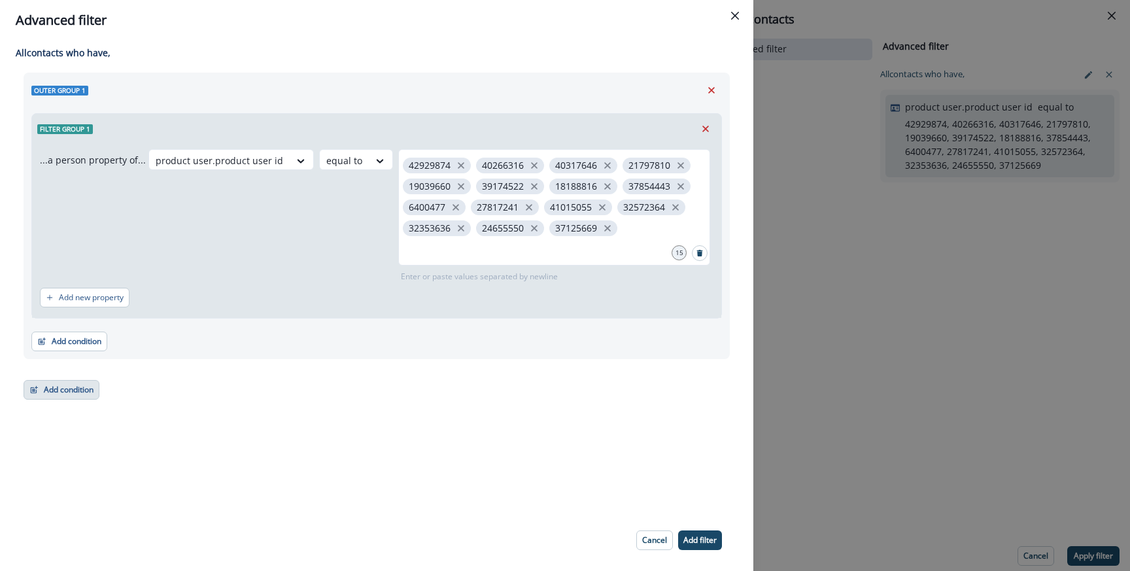
click at [61, 381] on button "Add condition" at bounding box center [62, 390] width 76 height 20
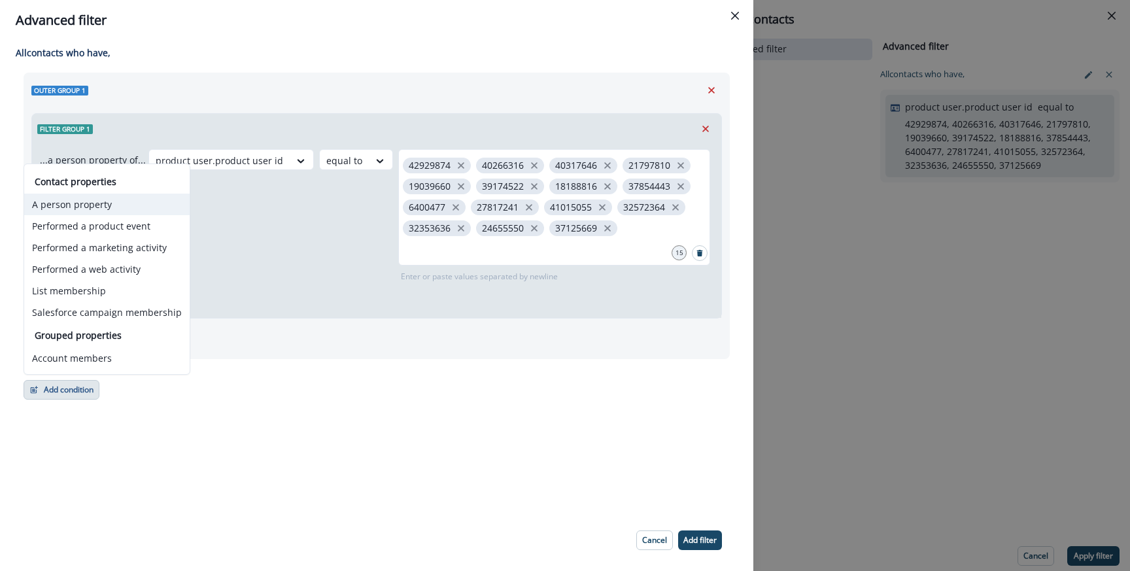
click at [99, 210] on button "A person property" at bounding box center [106, 204] width 165 height 22
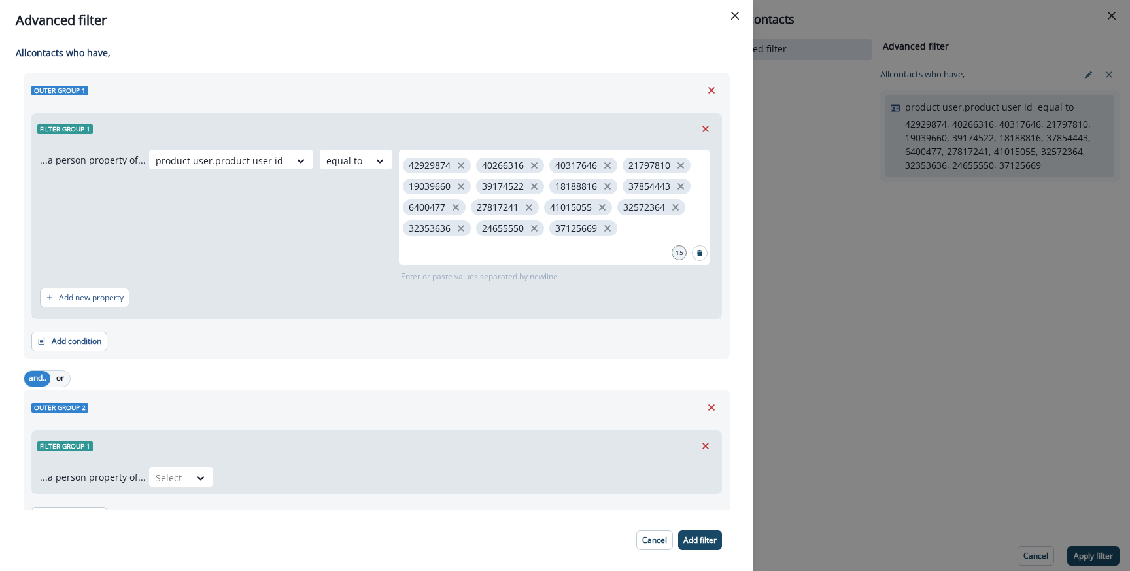
click at [165, 499] on div "Add condition Contact properties A person property Performed a product event Pe…" at bounding box center [376, 510] width 690 height 33
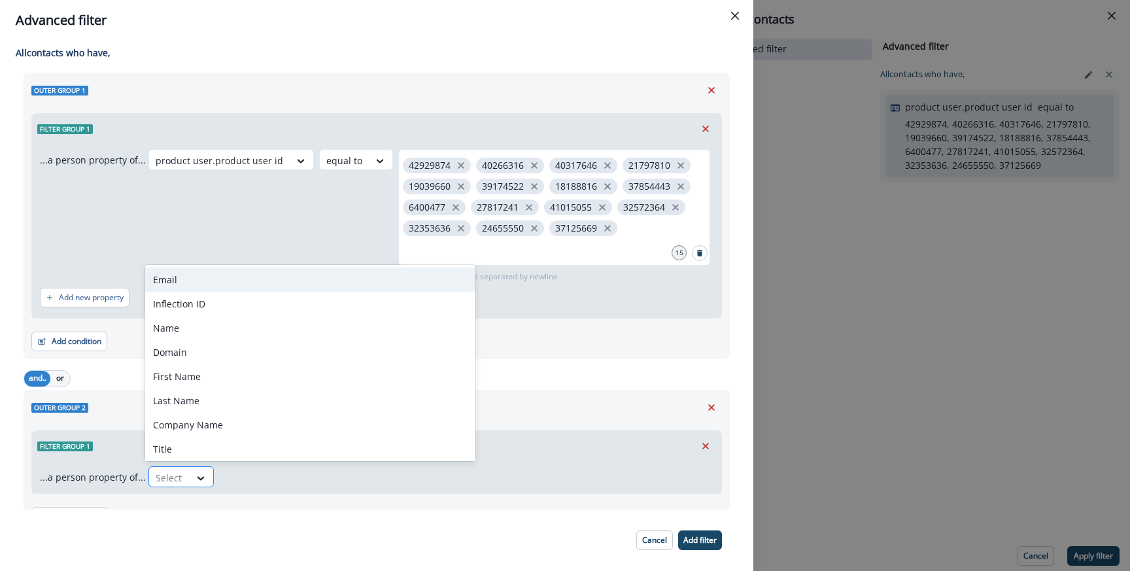
click at [169, 475] on div at bounding box center [169, 477] width 27 height 16
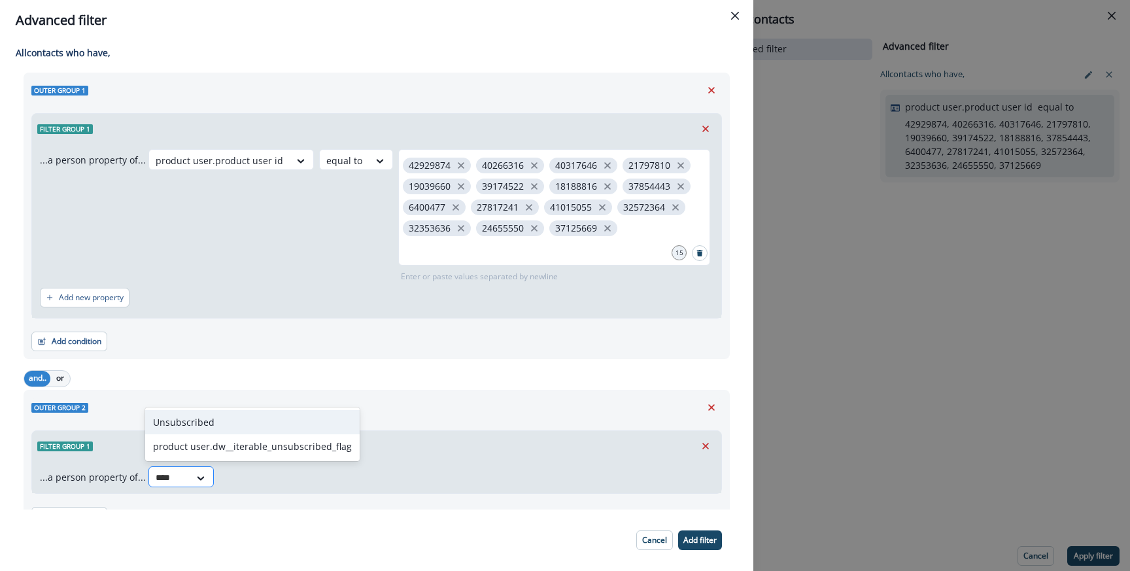
type input "*****"
click at [210, 424] on div "Unsubscribed" at bounding box center [252, 422] width 214 height 24
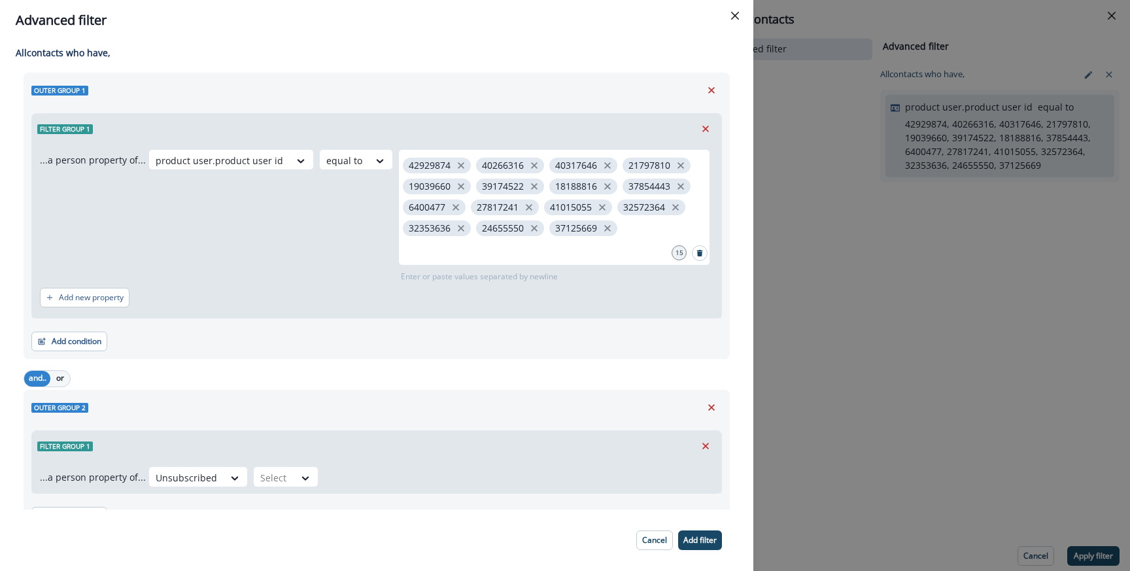
scroll to position [71, 0]
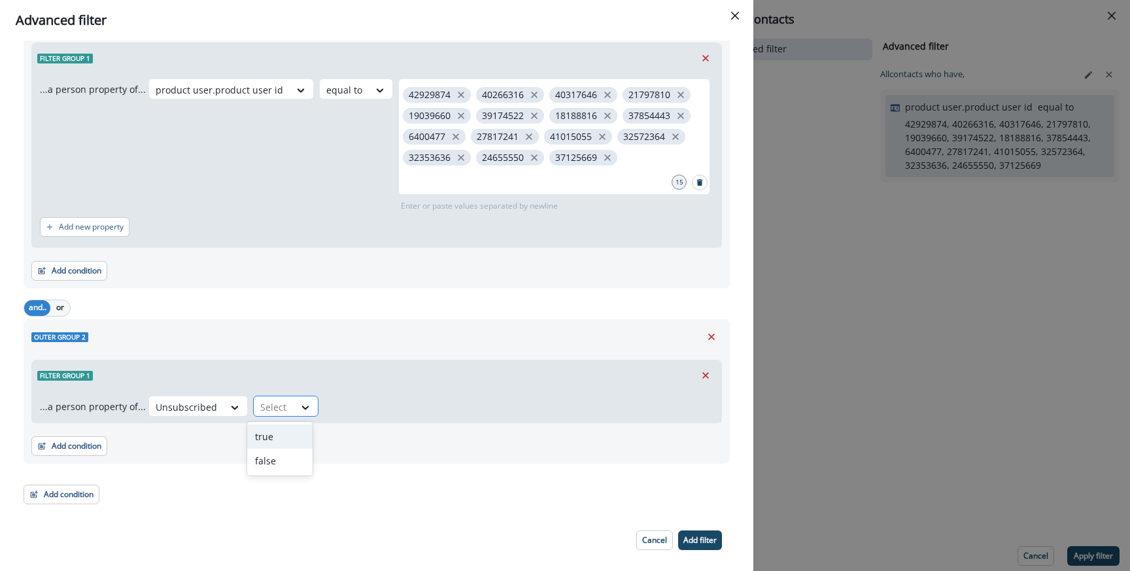
click at [281, 414] on div "Select" at bounding box center [274, 407] width 41 height 22
click at [279, 438] on div "true" at bounding box center [279, 436] width 65 height 24
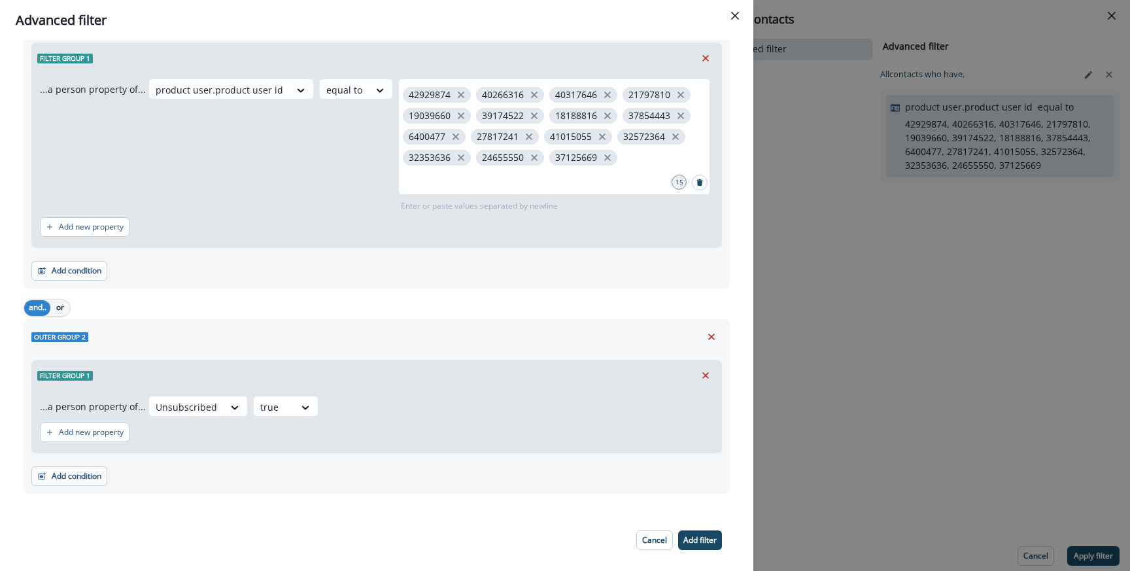
click at [428, 408] on div "Unsubscribed option true, selected. true" at bounding box center [430, 405] width 565 height 21
click at [697, 546] on button "Add filter" at bounding box center [700, 540] width 44 height 20
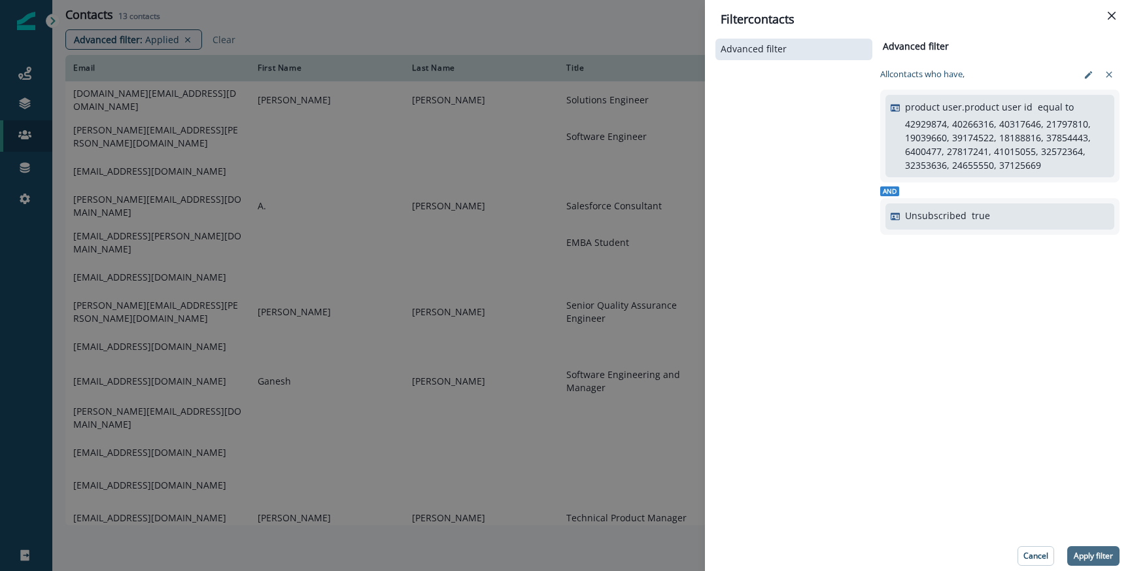
click at [1101, 561] on button "Apply filter" at bounding box center [1093, 556] width 52 height 20
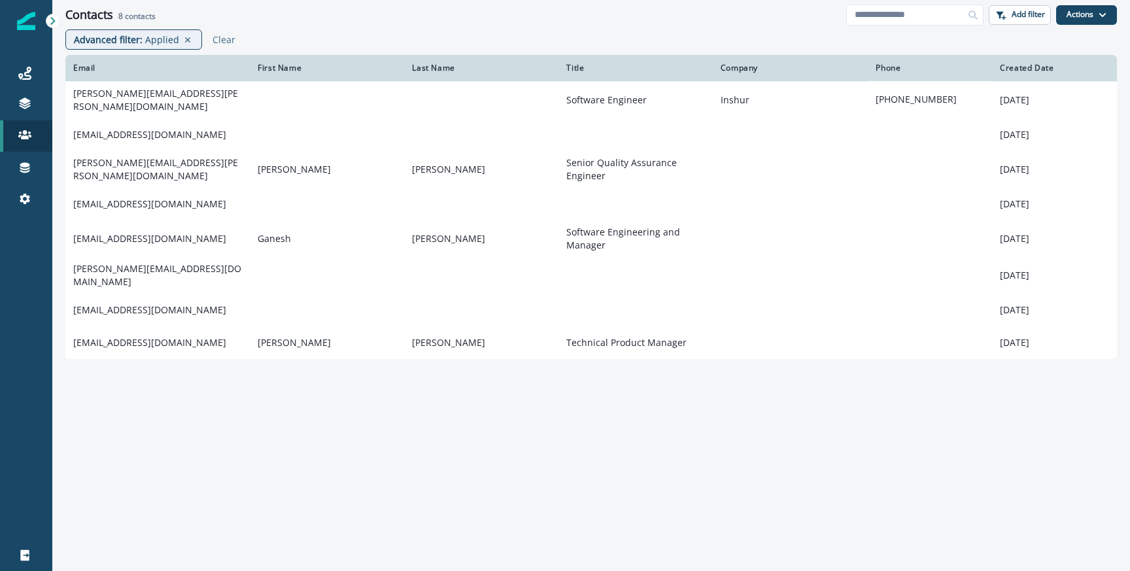
click at [316, 26] on div "Contacts 8 contacts Add filter Actions Create Contact Import Contacts" at bounding box center [590, 14] width 1077 height 29
click at [220, 38] on p "Clear" at bounding box center [223, 39] width 23 height 12
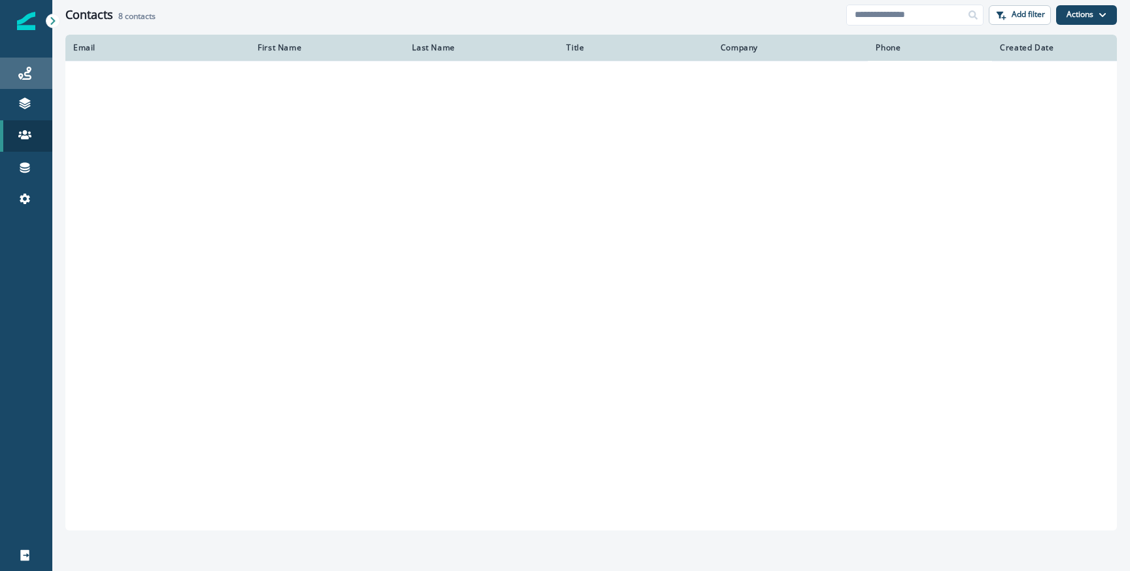
click at [36, 67] on div "Journeys" at bounding box center [26, 73] width 42 height 16
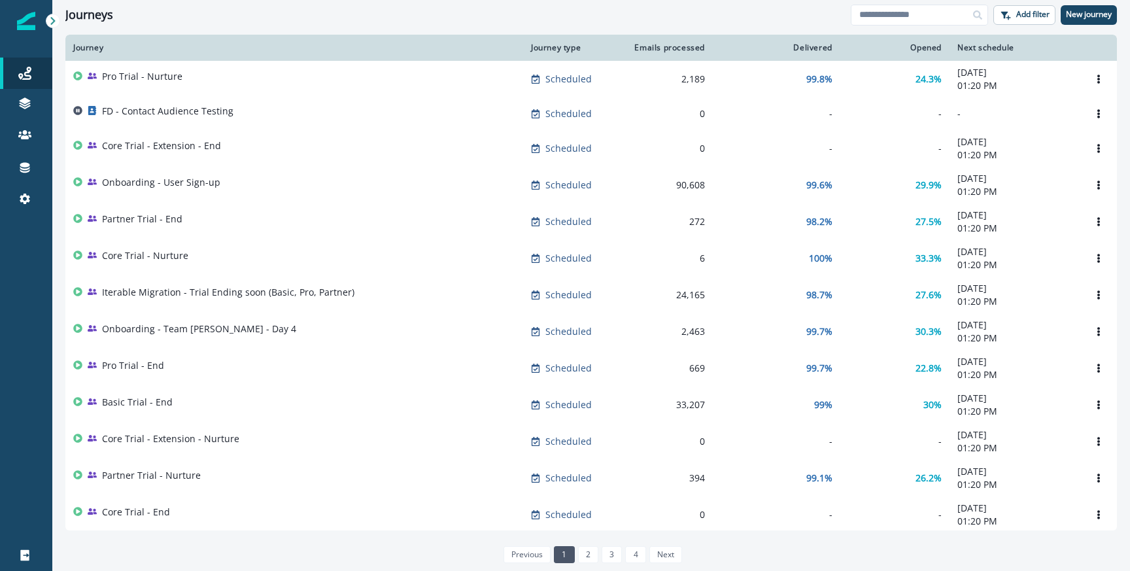
click at [189, 17] on div "Journeys" at bounding box center [457, 15] width 785 height 14
click at [227, 24] on div "Journeys Add filter New journey" at bounding box center [590, 14] width 1077 height 29
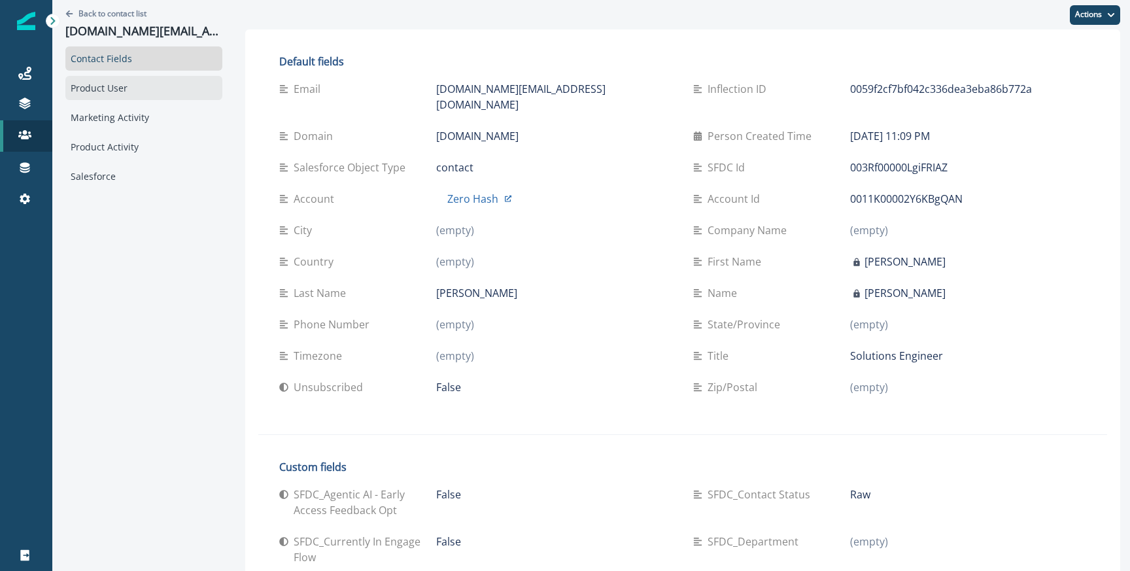
click at [137, 92] on div "Product User" at bounding box center [143, 88] width 157 height 24
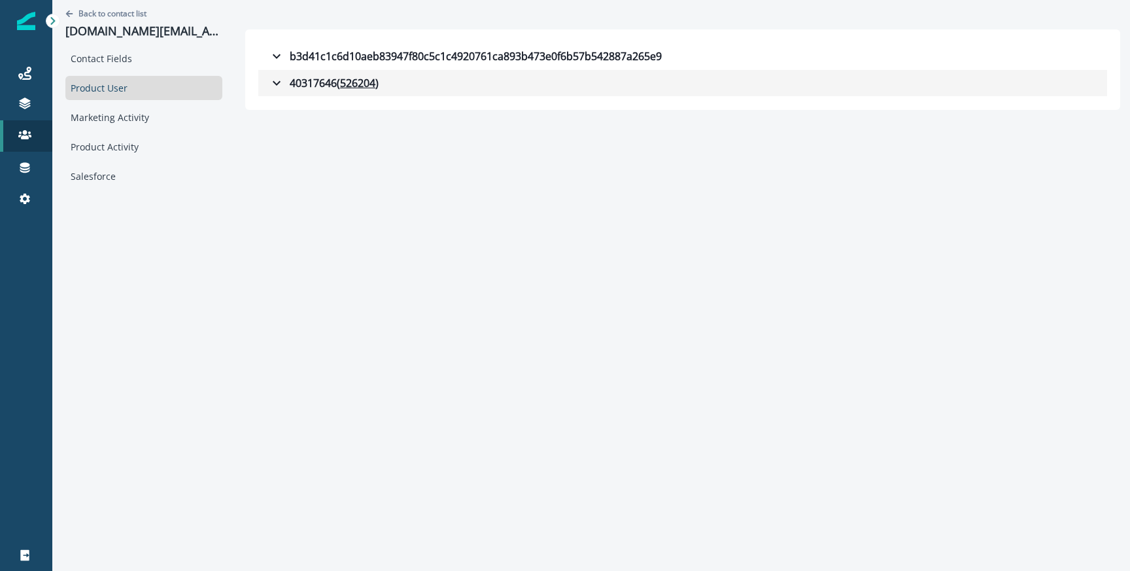
click at [277, 88] on div "40317646 ( 526204 )" at bounding box center [324, 83] width 110 height 16
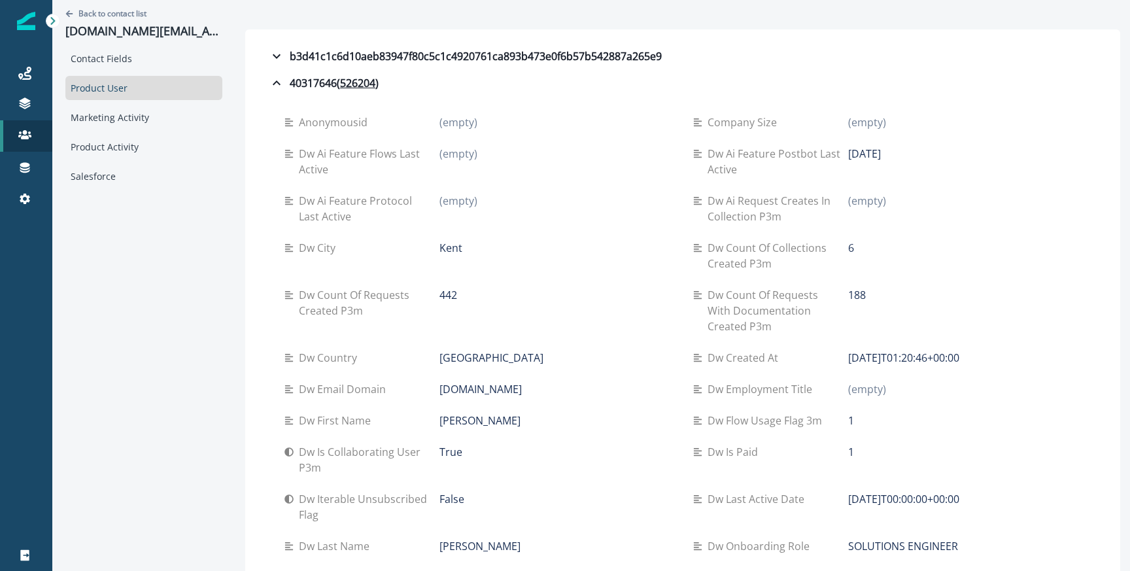
click at [107, 1] on div "Back to contact list yi.wang@zerohash.com" at bounding box center [143, 23] width 157 height 46
click at [101, 26] on p "[DOMAIN_NAME][EMAIL_ADDRESS][DOMAIN_NAME]" at bounding box center [143, 31] width 157 height 14
click at [107, 14] on p "Back to contact list" at bounding box center [112, 13] width 68 height 11
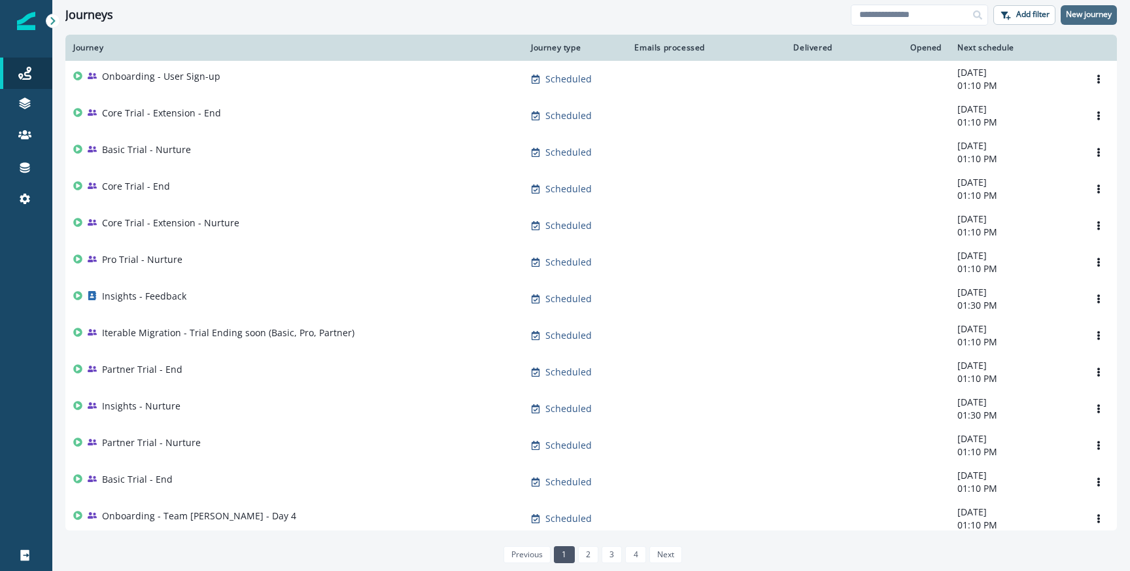
click at [1082, 17] on p "New journey" at bounding box center [1089, 14] width 46 height 9
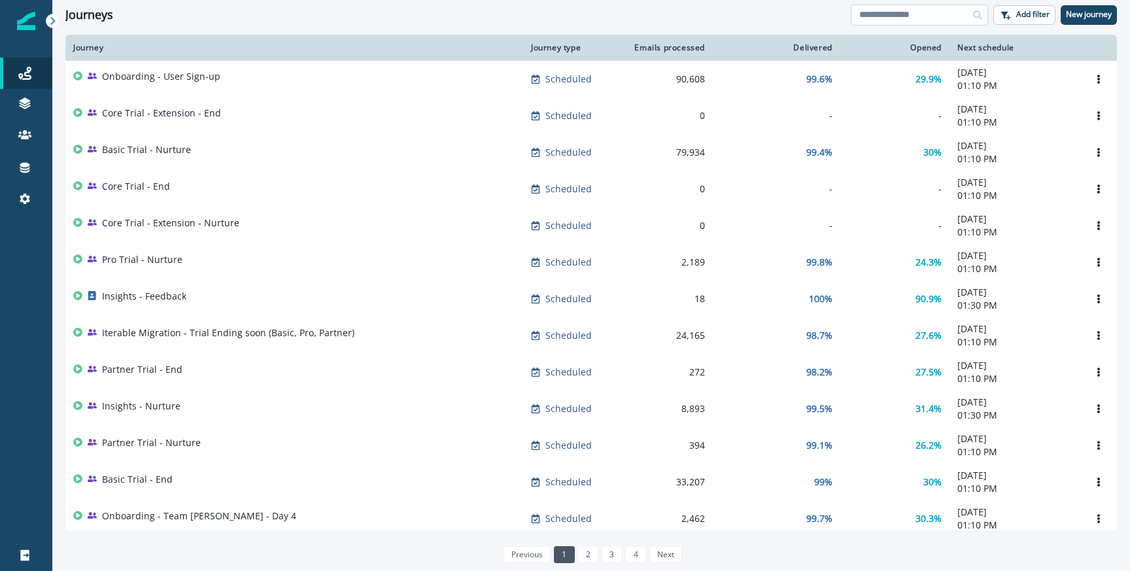
click at [930, 16] on input at bounding box center [918, 15] width 137 height 21
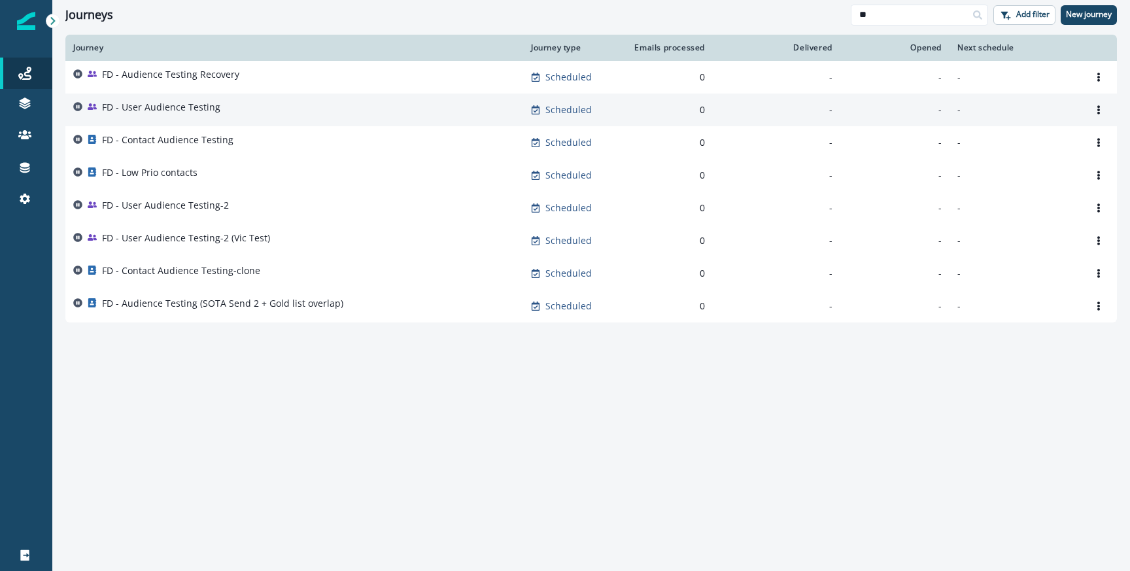
type input "**"
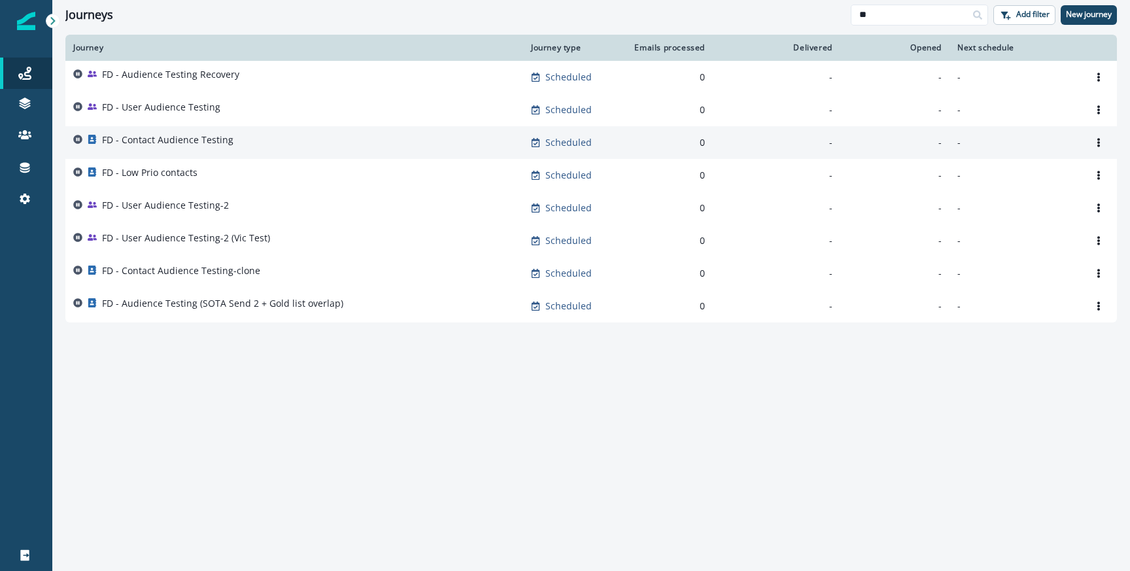
click at [213, 136] on p "FD - Contact Audience Testing" at bounding box center [167, 139] width 131 height 13
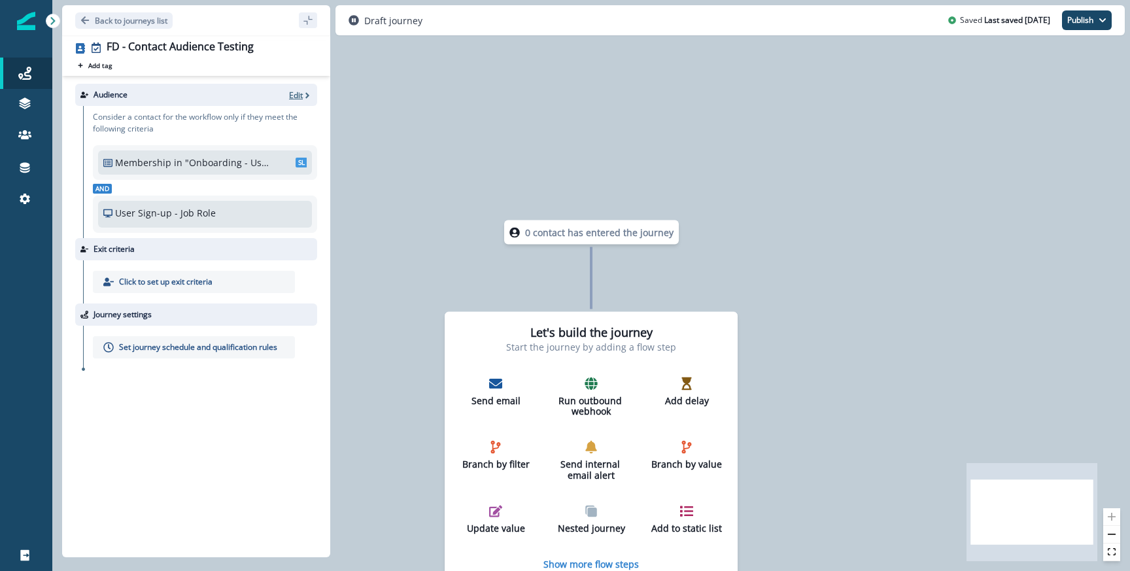
click at [297, 97] on p "Edit" at bounding box center [296, 95] width 14 height 11
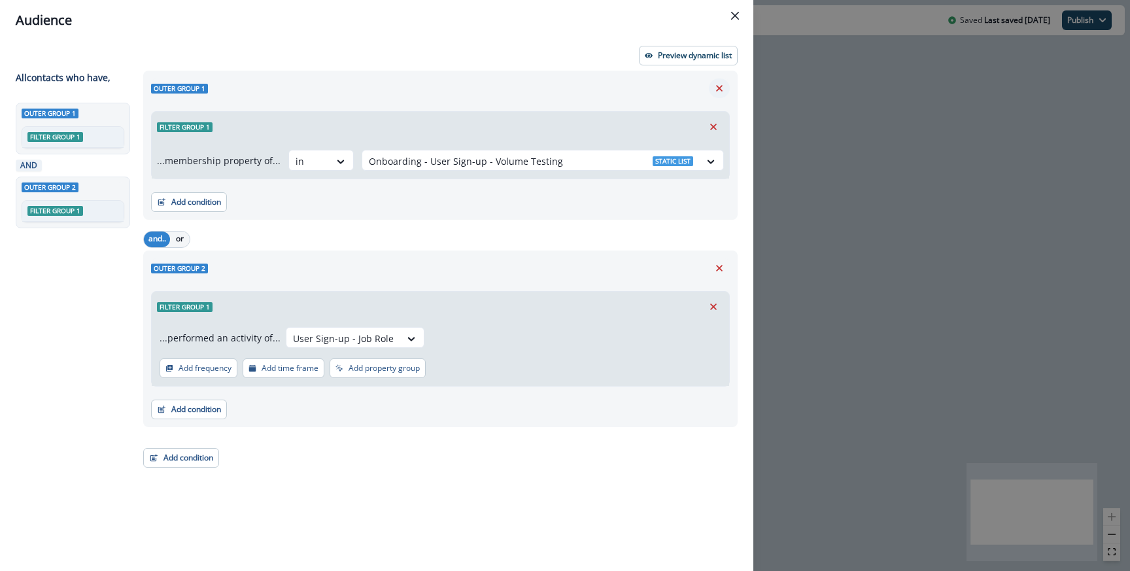
click at [718, 88] on icon "Remove" at bounding box center [719, 88] width 7 height 7
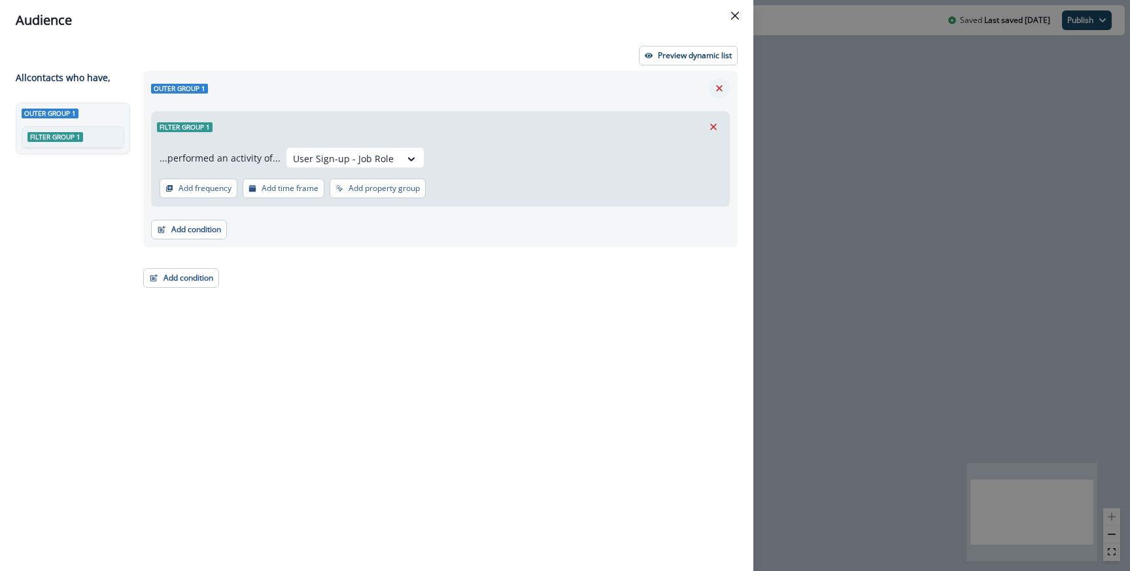
click at [718, 88] on icon "Remove" at bounding box center [719, 88] width 7 height 7
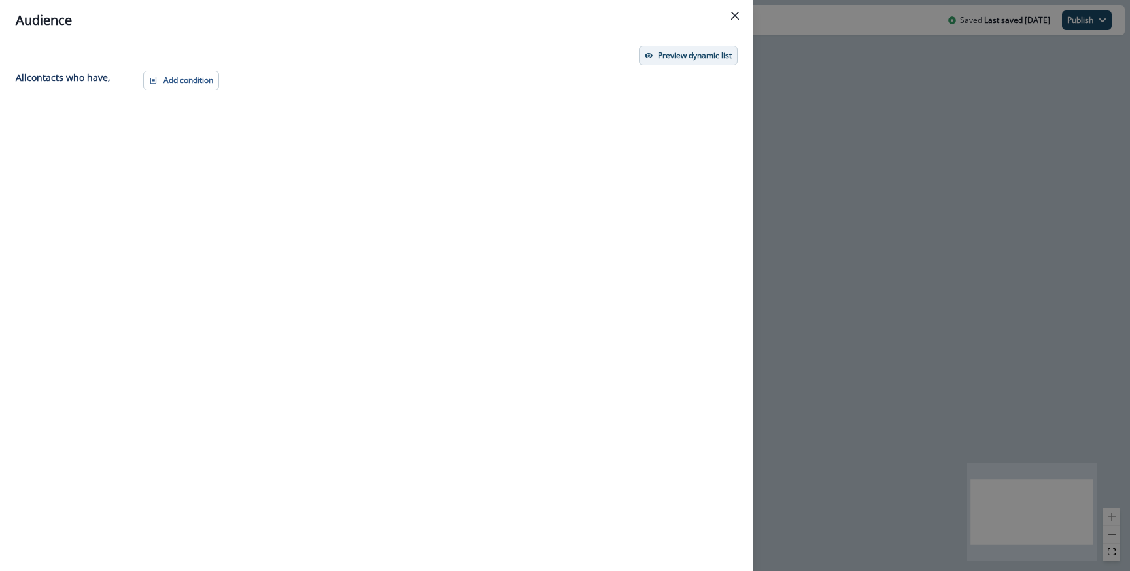
click at [689, 52] on p "Preview dynamic list" at bounding box center [695, 55] width 74 height 9
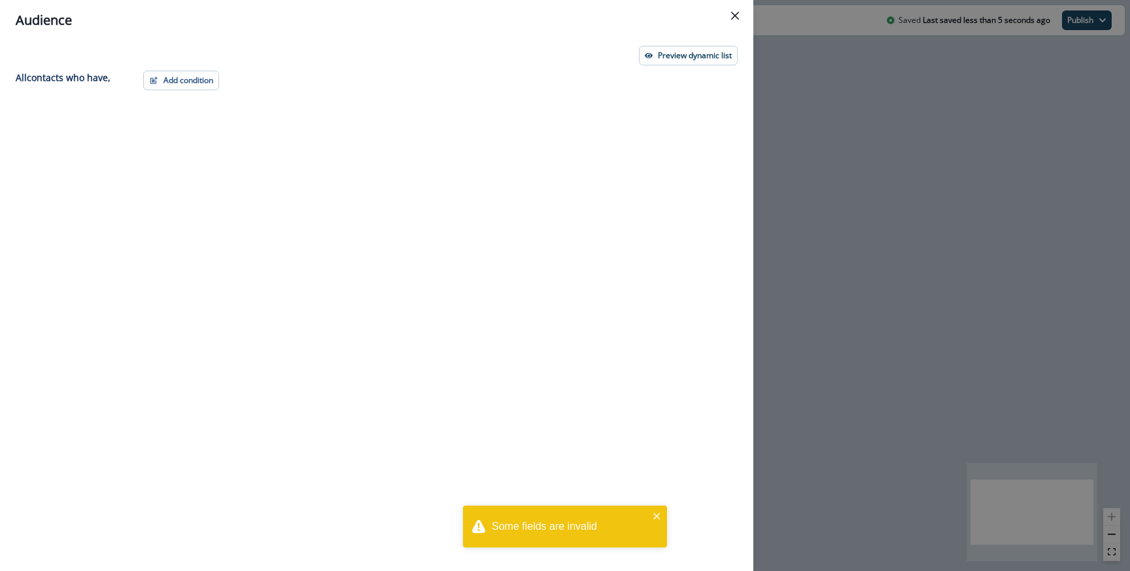
click at [159, 103] on div "Add condition Contact properties A person property Performed a product event Pe…" at bounding box center [436, 297] width 602 height 452
click at [175, 88] on button "Add condition" at bounding box center [181, 81] width 76 height 20
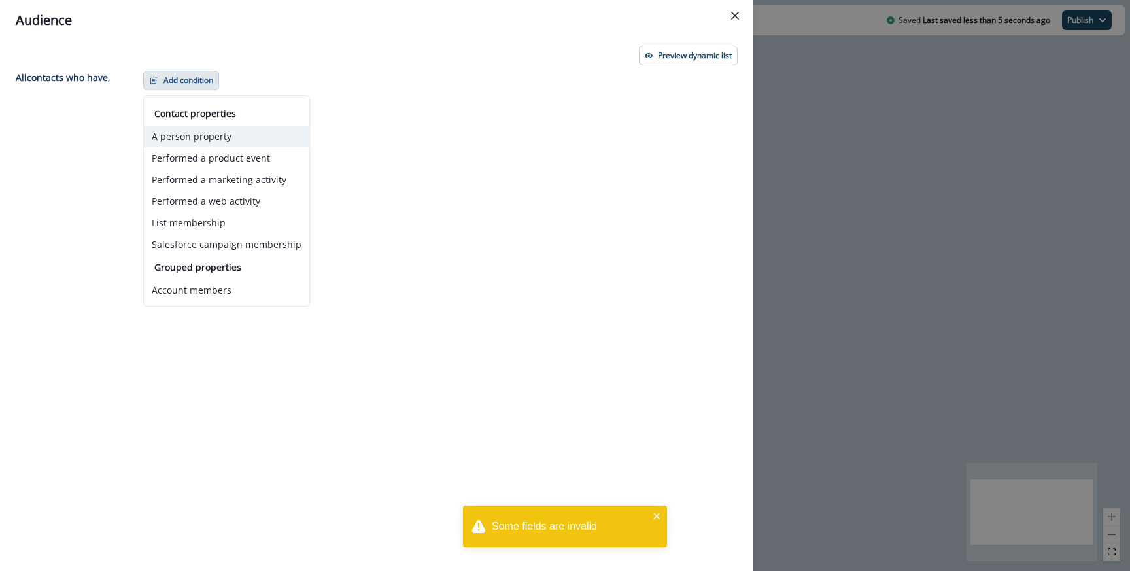
click at [216, 139] on button "A person property" at bounding box center [226, 137] width 165 height 22
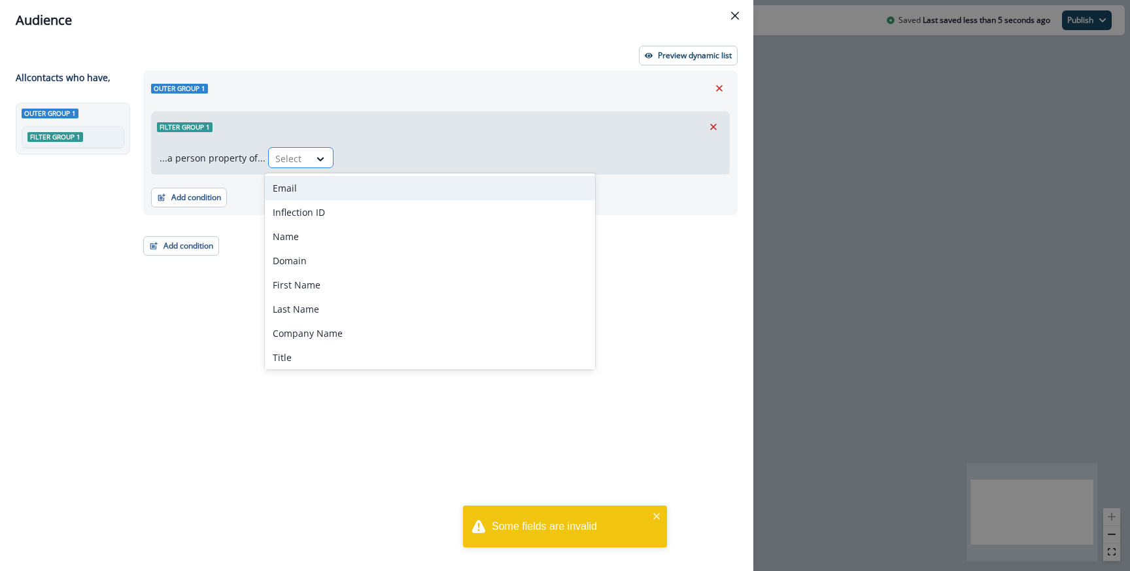
click at [278, 158] on div at bounding box center [288, 158] width 27 height 16
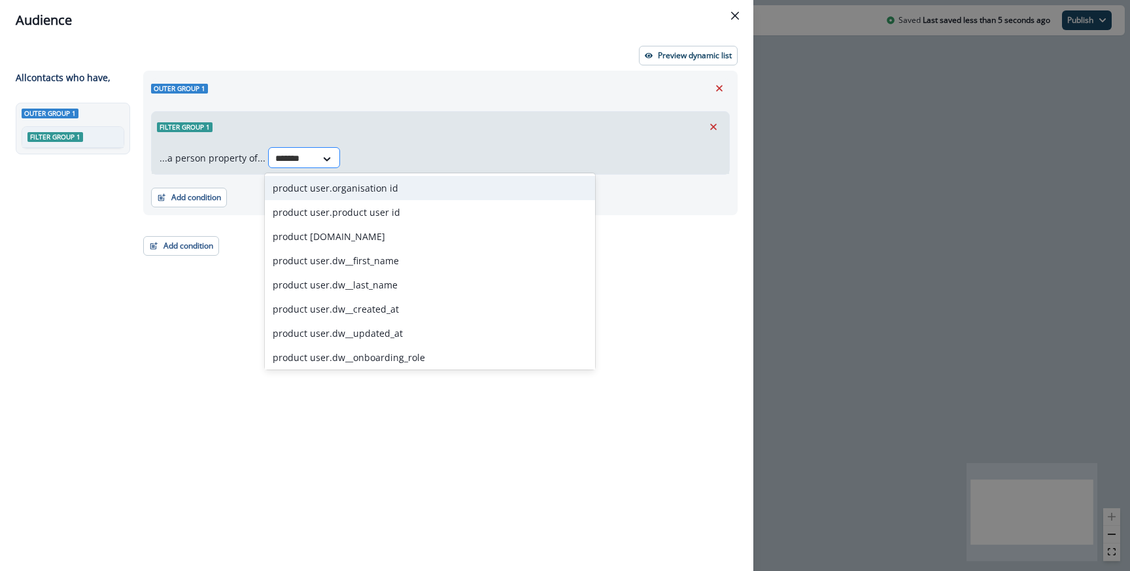
type input "*******"
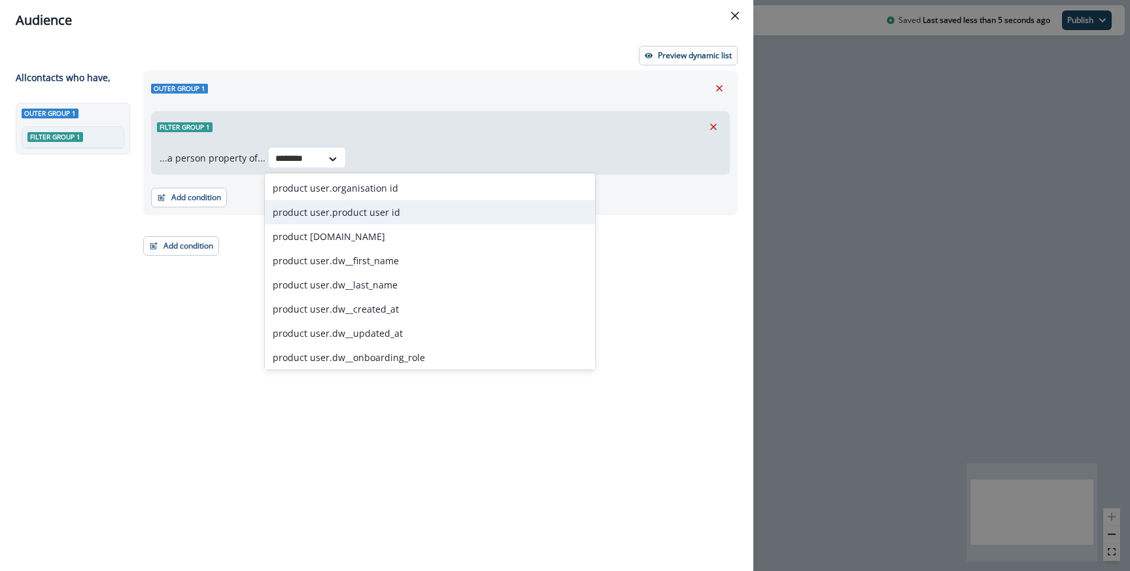
click at [330, 214] on div "product user.product user id" at bounding box center [430, 212] width 330 height 24
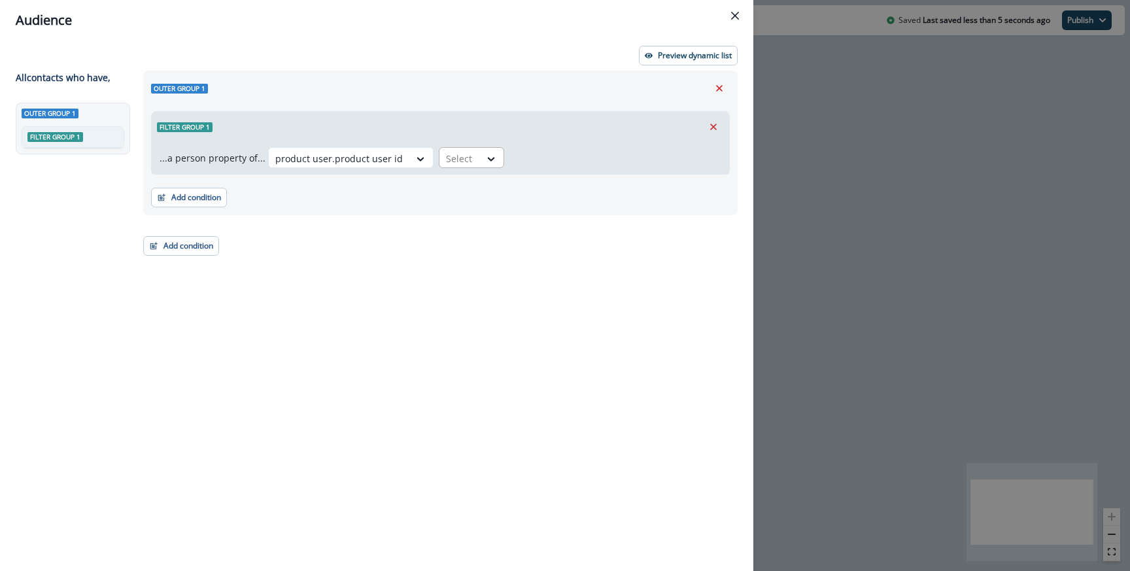
click at [469, 150] on div "Select" at bounding box center [459, 159] width 41 height 22
click at [460, 355] on div "equal to" at bounding box center [481, 357] width 103 height 24
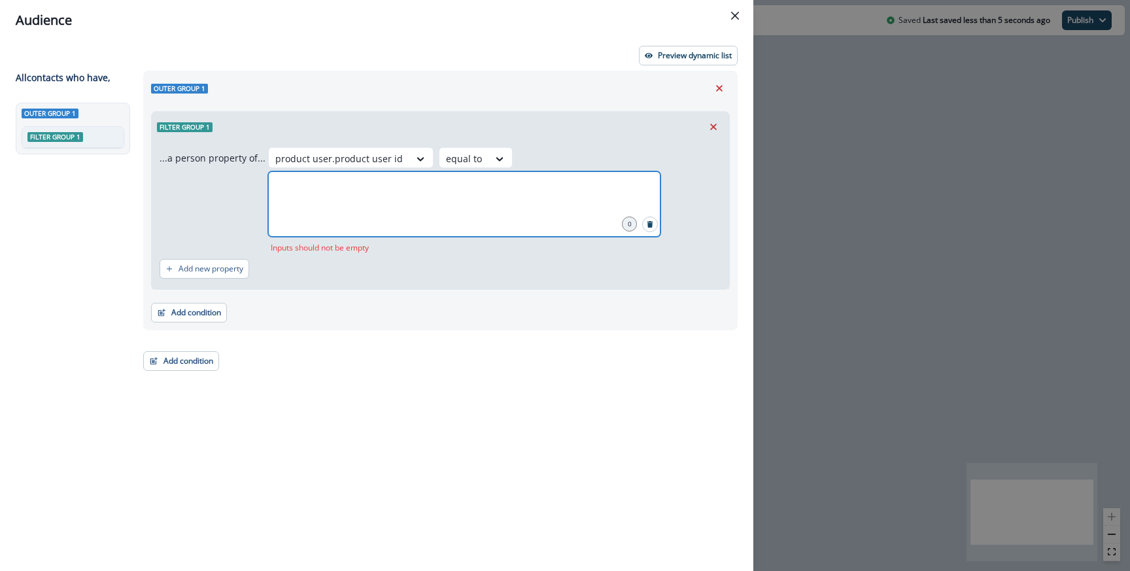
click at [521, 175] on input "text" at bounding box center [464, 188] width 388 height 26
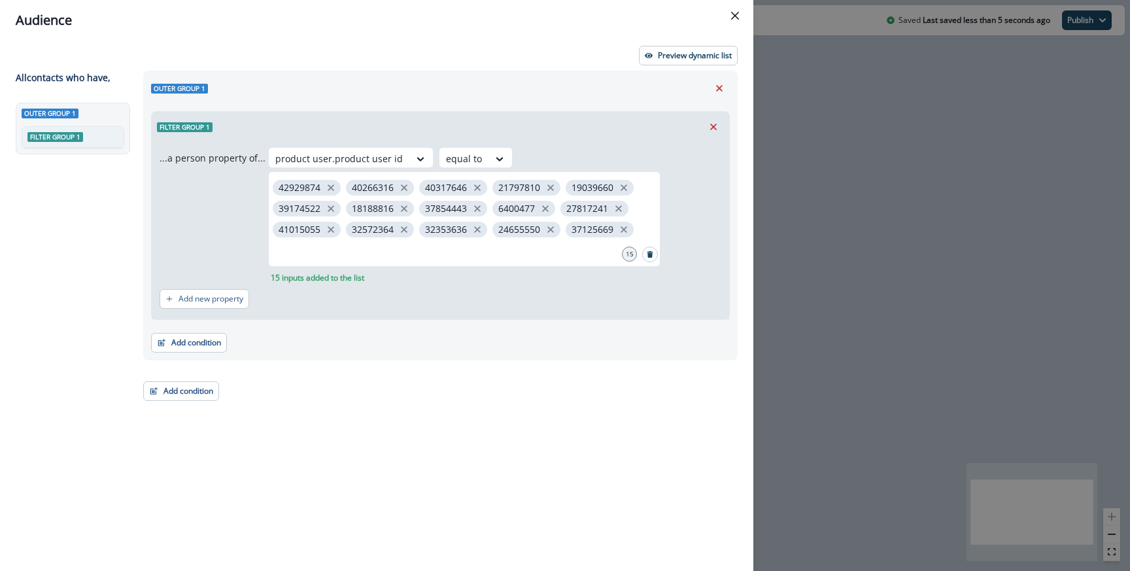
click at [571, 134] on div "Filter group 1" at bounding box center [440, 127] width 577 height 30
click at [640, 82] on div "Outer group 1" at bounding box center [440, 88] width 579 height 20
click at [646, 62] on button "Preview dynamic list" at bounding box center [688, 56] width 99 height 20
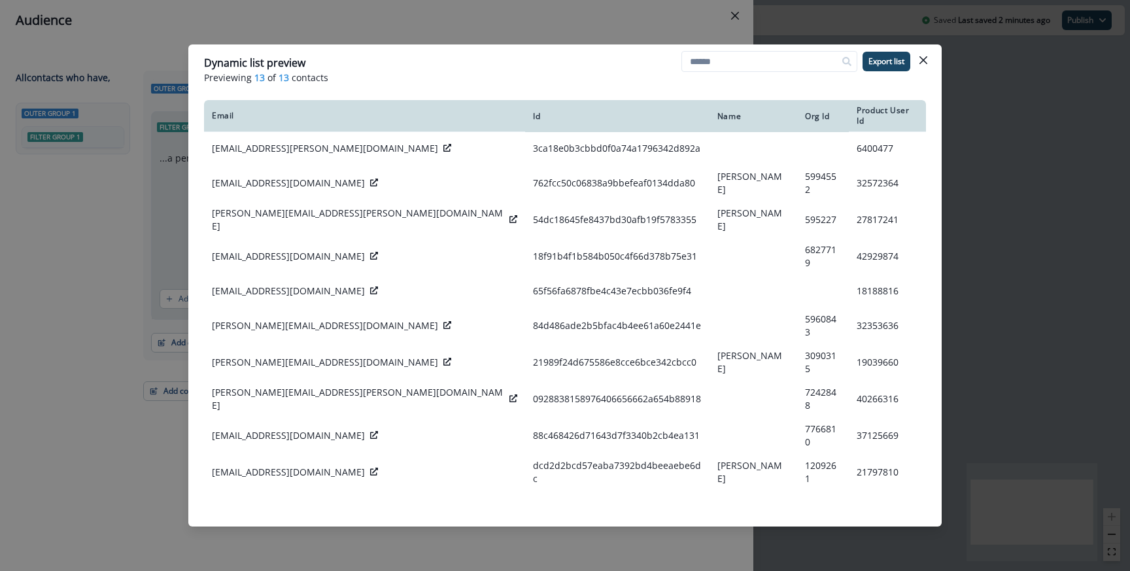
click at [353, 40] on div "Dynamic list preview Previewing 13 of 13 contacts Export list Email Id Name Org…" at bounding box center [565, 285] width 1130 height 571
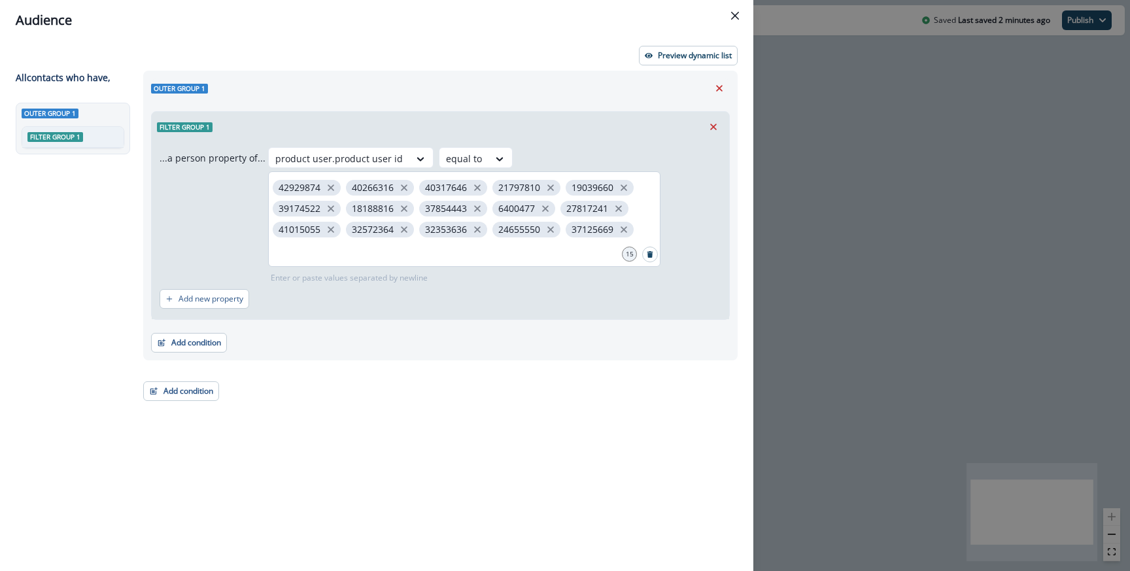
scroll to position [69, 0]
click at [199, 401] on button "Add condition" at bounding box center [181, 391] width 76 height 20
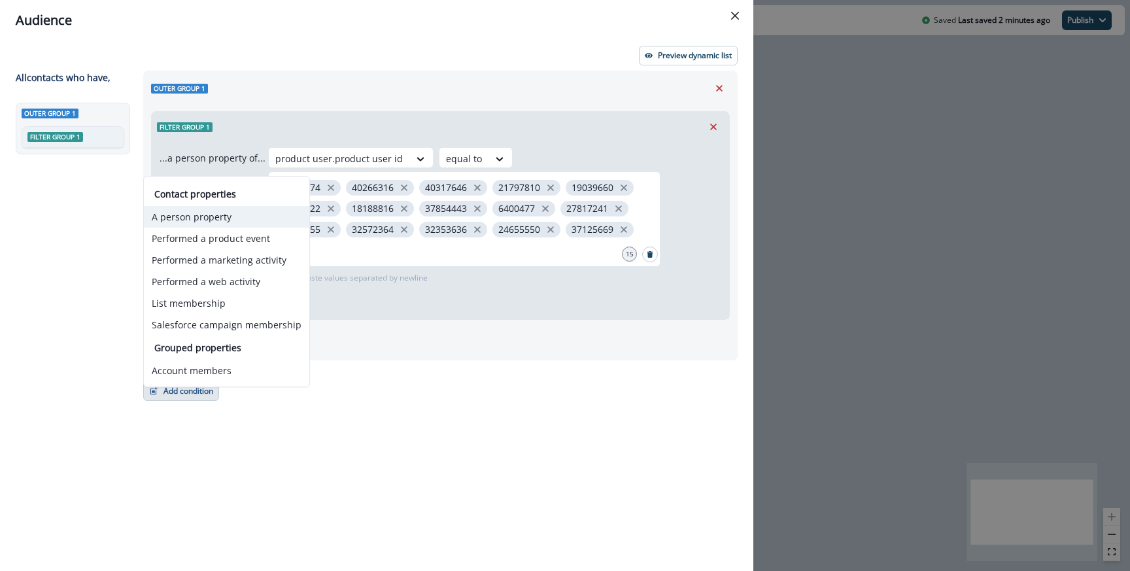
click at [227, 212] on button "A person property" at bounding box center [226, 217] width 165 height 22
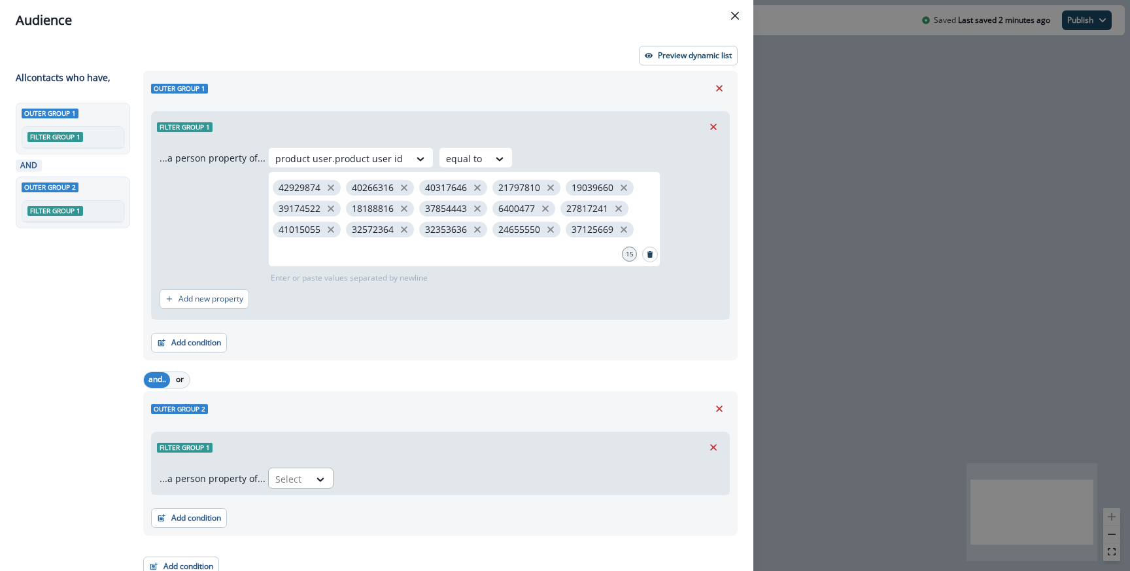
click at [290, 486] on div at bounding box center [288, 479] width 27 height 16
type input "*****"
click at [324, 418] on div "Outer group 2" at bounding box center [440, 409] width 579 height 20
click at [318, 486] on icon at bounding box center [320, 479] width 12 height 13
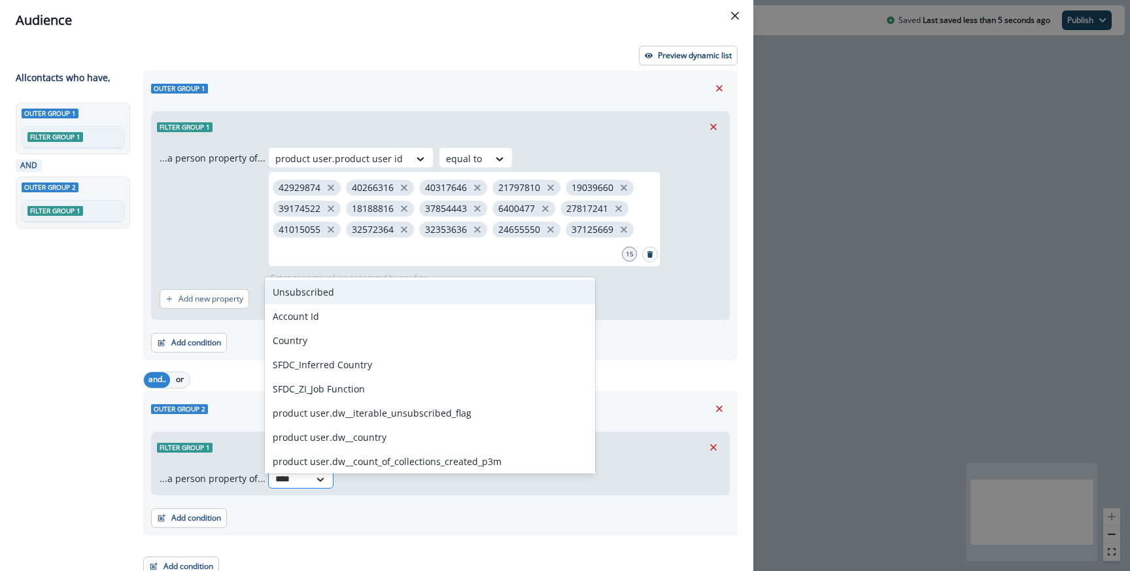
type input "*****"
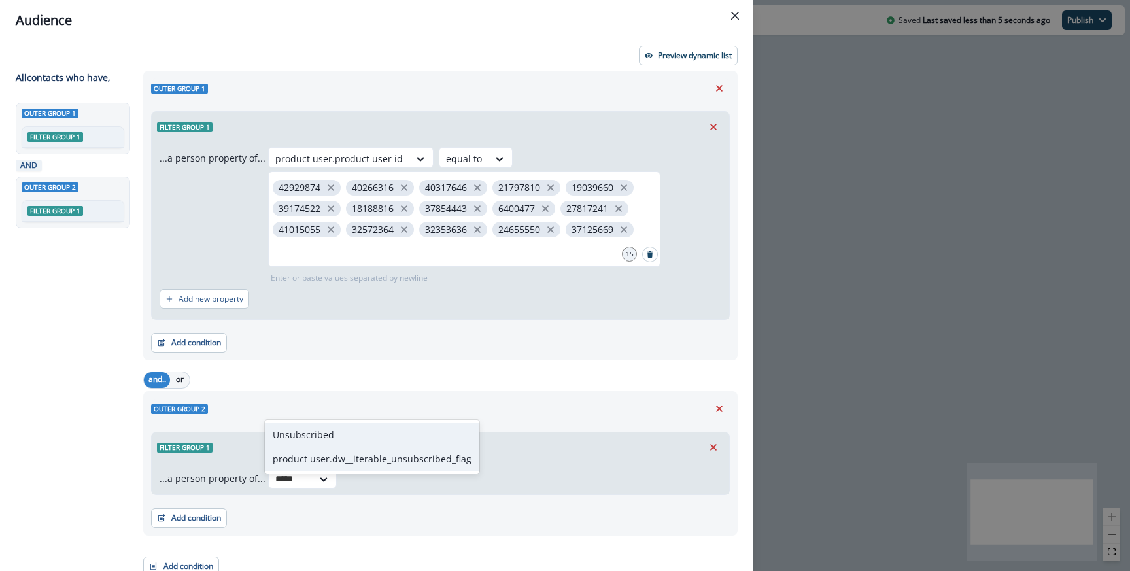
click at [333, 435] on div "Unsubscribed" at bounding box center [372, 434] width 214 height 24
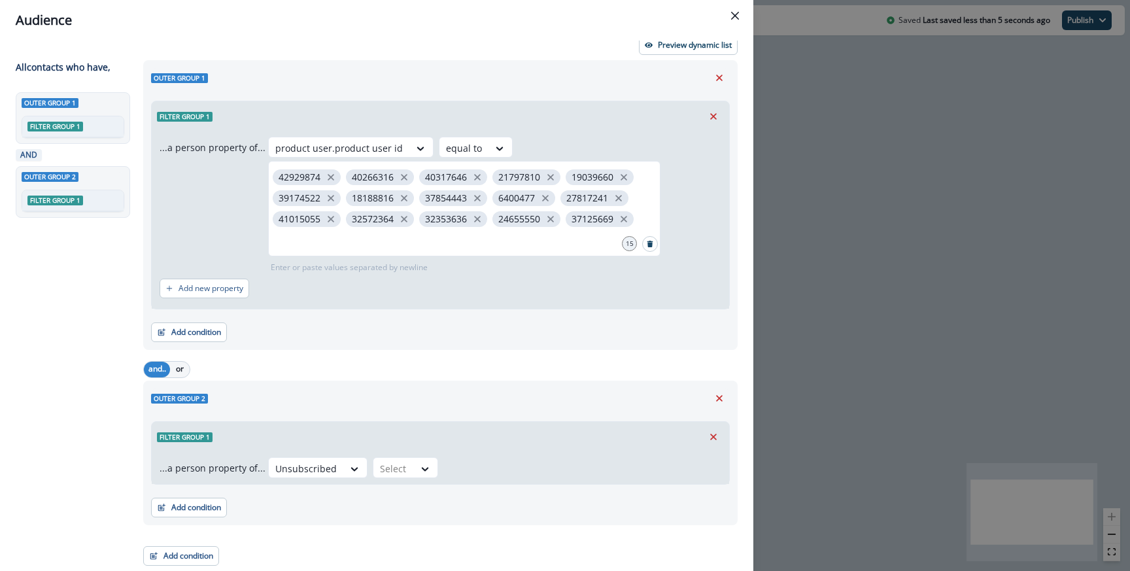
click at [405, 452] on div "...a person property of... option Unsubscribed, selected. Unsubscribed Select" at bounding box center [440, 468] width 577 height 32
click at [343, 468] on div "Select" at bounding box center [306, 469] width 75 height 22
click at [402, 488] on div "true" at bounding box center [399, 498] width 65 height 24
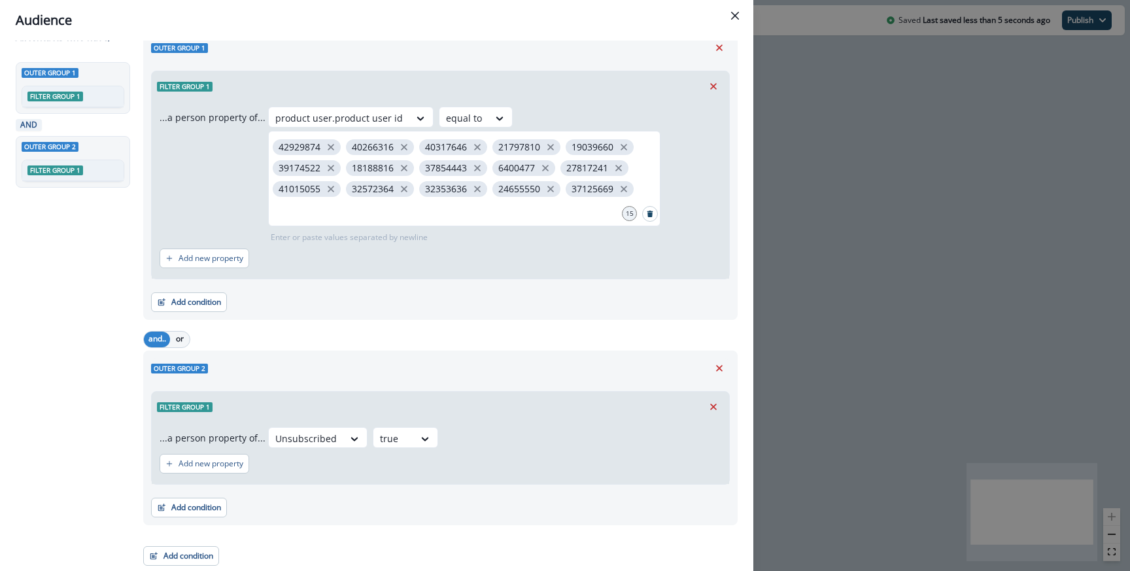
scroll to position [0, 0]
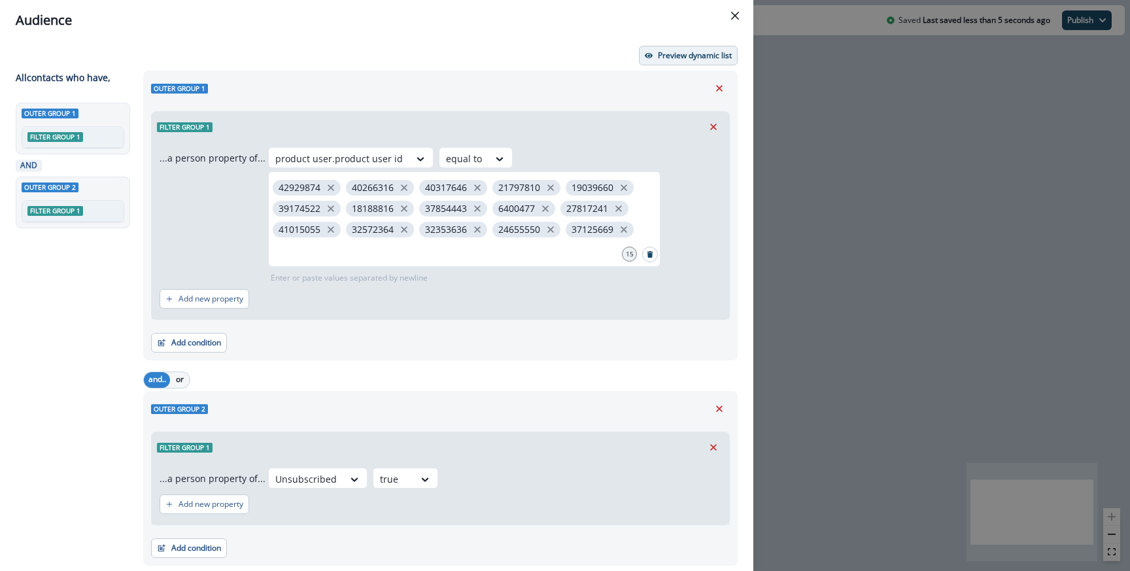
click at [666, 56] on p "Preview dynamic list" at bounding box center [695, 55] width 74 height 9
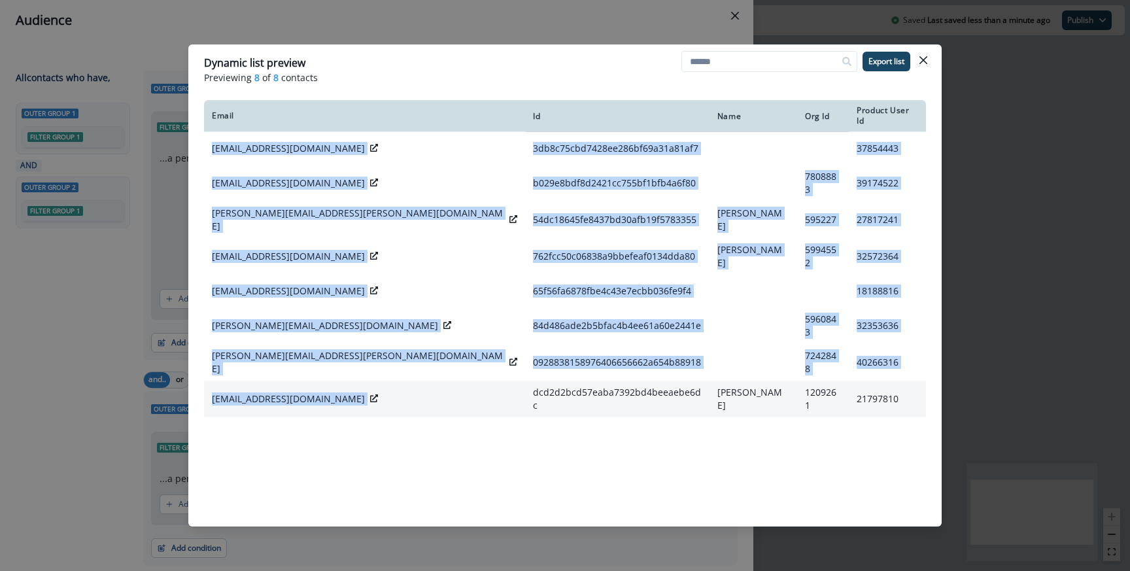
drag, startPoint x: 212, startPoint y: 142, endPoint x: 324, endPoint y: 371, distance: 255.2
click at [324, 371] on tbody "[EMAIL_ADDRESS][DOMAIN_NAME] 3db8c75cbd7428ee286bf69a31a81af7 37854443 [EMAIL_A…" at bounding box center [565, 274] width 722 height 285
copy tbody "[EMAIL_ADDRESS][DOMAIN_NAME] 3db8c75cbd7428ee286bf69a31a81af7 37854443 [EMAIL_A…"
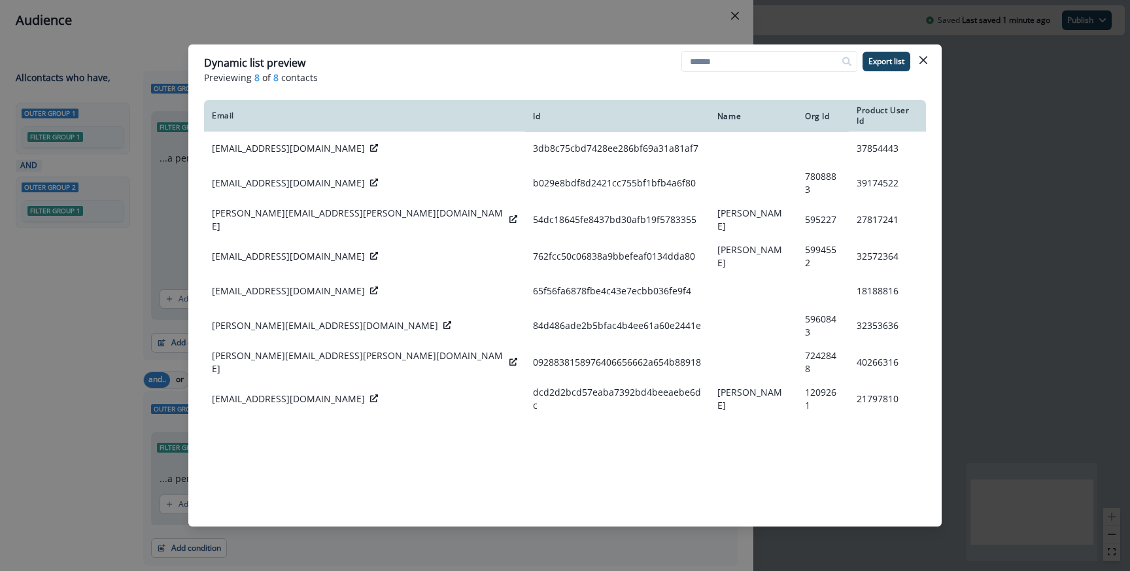
click at [437, 31] on div "Dynamic list preview Previewing 8 of 8 contacts Export list Email Id Name Org I…" at bounding box center [565, 285] width 1130 height 571
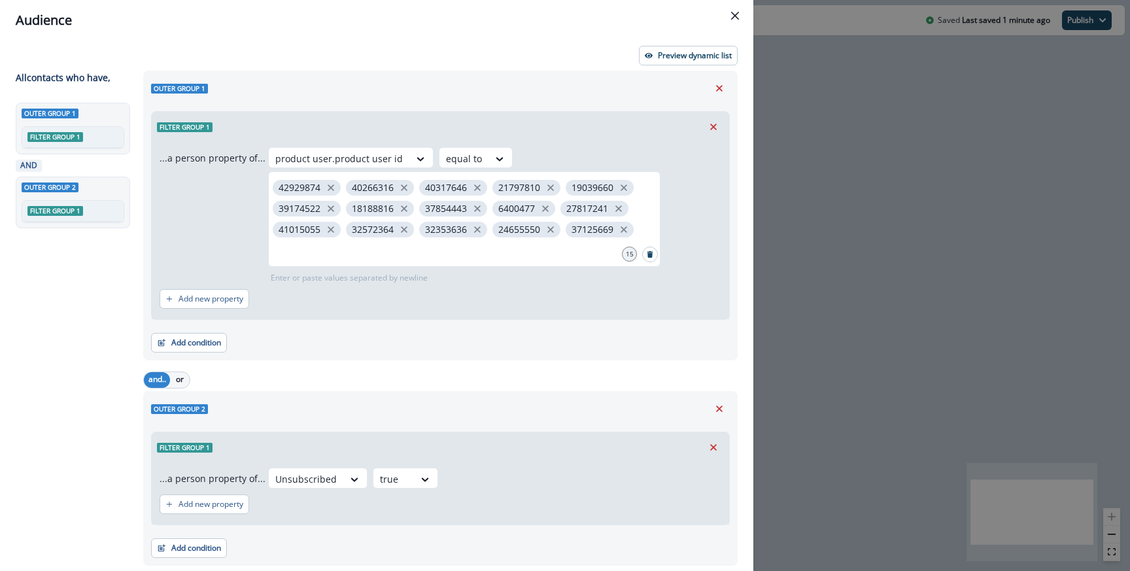
click at [838, 329] on div "Audience Preview dynamic list All contact s who have, Outer group 1 Filter grou…" at bounding box center [565, 285] width 1130 height 571
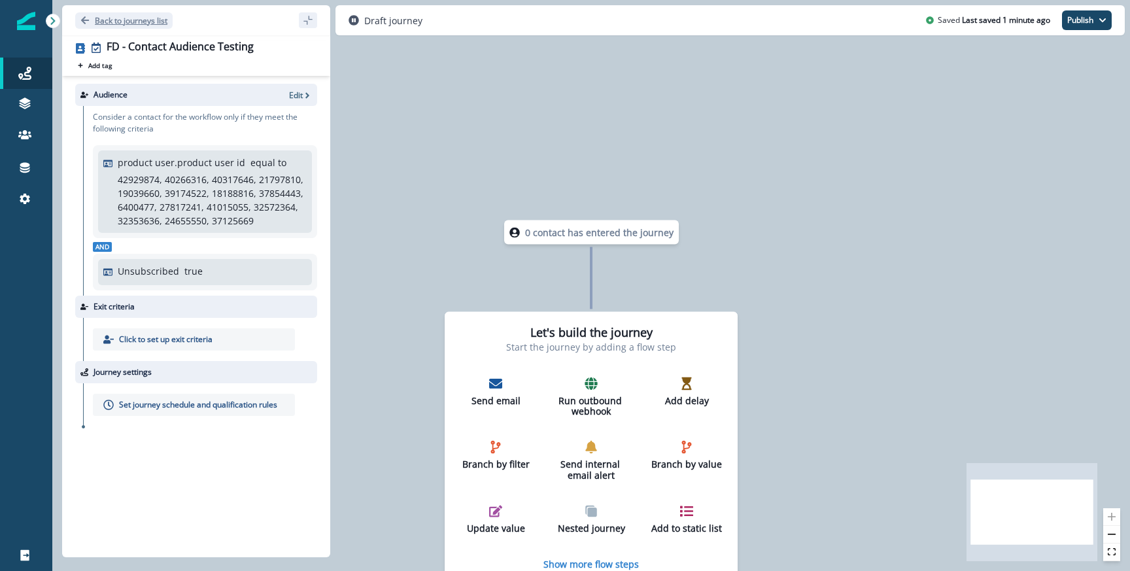
click at [137, 20] on p "Back to journeys list" at bounding box center [131, 20] width 73 height 11
